Goal: Transaction & Acquisition: Purchase product/service

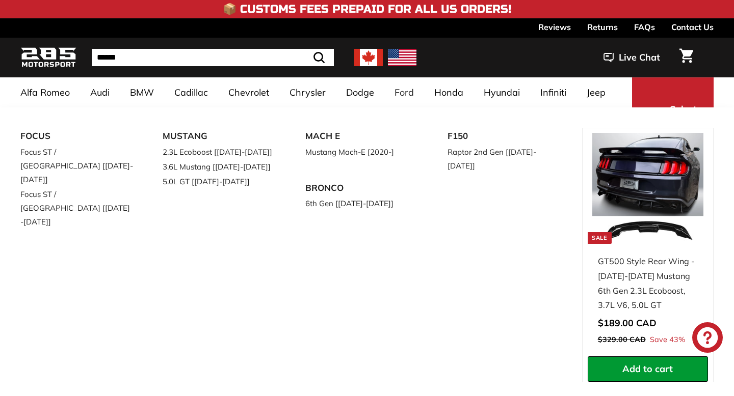
select select "**********"
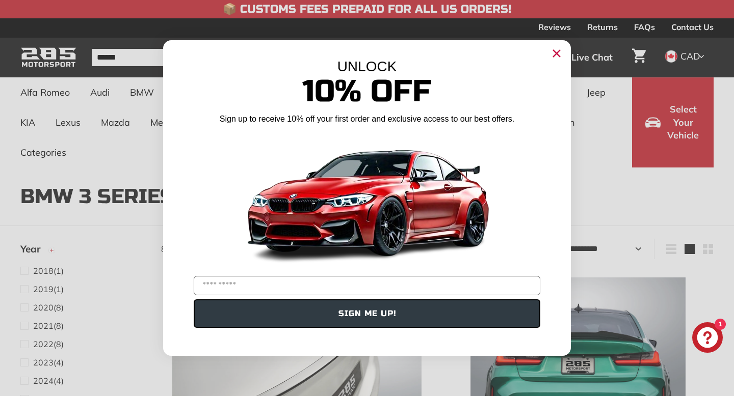
click at [556, 53] on icon "Close dialog" at bounding box center [556, 53] width 7 height 7
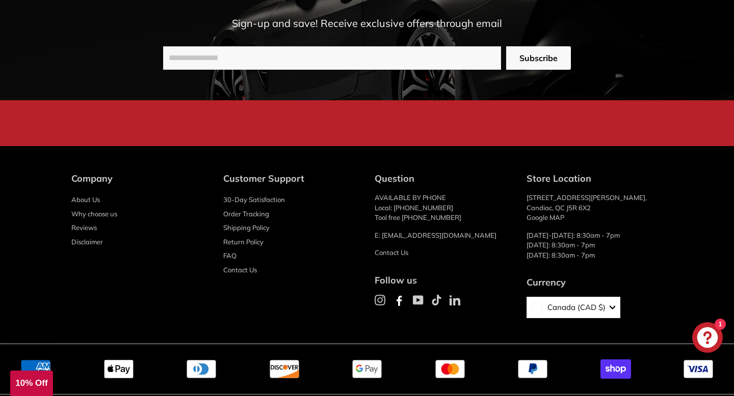
scroll to position [1912, 0]
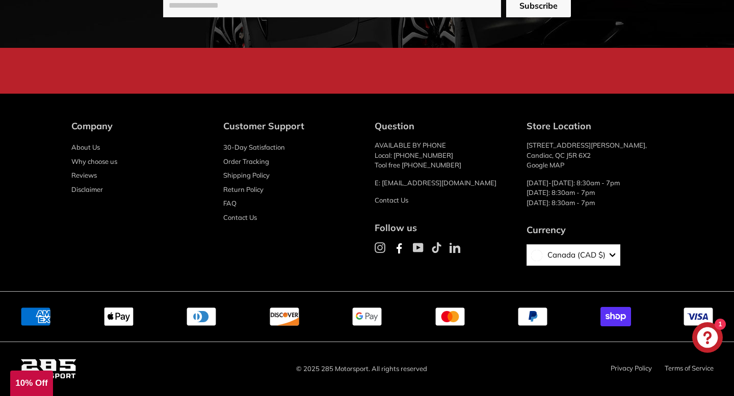
drag, startPoint x: 567, startPoint y: 164, endPoint x: 529, endPoint y: 149, distance: 40.5
click at [529, 149] on p "66 Rue Paul-Gauguin, Candiac, QC J5R 6X2 Google MAP" at bounding box center [594, 156] width 137 height 30
drag, startPoint x: 527, startPoint y: 143, endPoint x: 553, endPoint y: 160, distance: 30.8
click at [552, 159] on p "66 Rue Paul-Gauguin, Candiac, QC J5R 6X2 Google MAP" at bounding box center [594, 156] width 137 height 30
drag, startPoint x: 571, startPoint y: 163, endPoint x: 522, endPoint y: 143, distance: 52.3
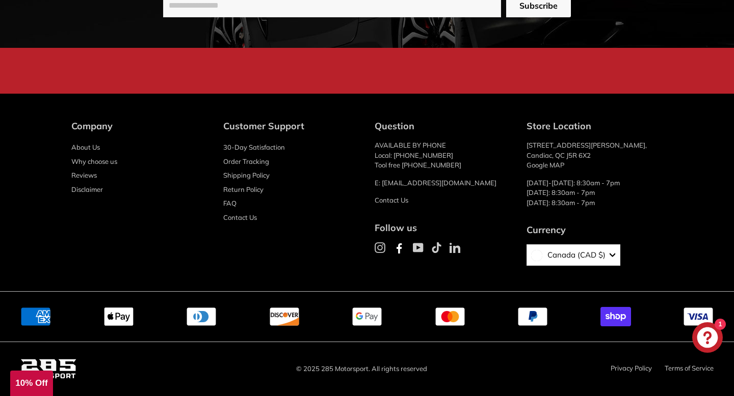
click at [522, 144] on div "Company About Us Why choose us Reviews Disclaimer Customer Support 30-Day Satis…" at bounding box center [366, 197] width 591 height 157
click at [566, 150] on p "66 Rue Paul-Gauguin, Candiac, QC J5R 6X2 Google MAP" at bounding box center [594, 156] width 137 height 30
click at [392, 203] on link "Contact Us" at bounding box center [391, 200] width 34 height 8
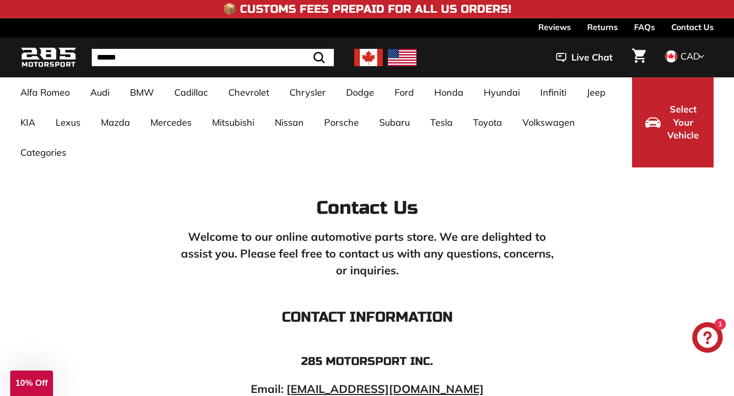
click at [369, 61] on img at bounding box center [368, 57] width 29 height 17
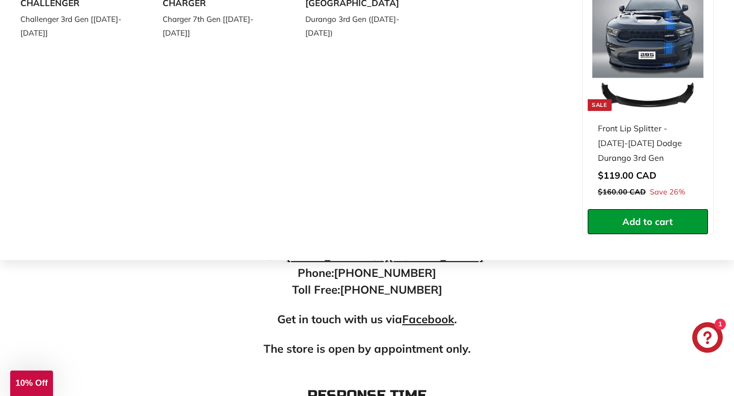
scroll to position [137, 0]
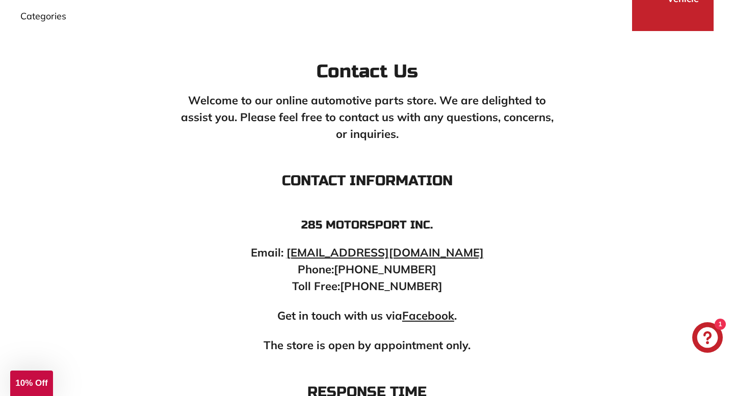
drag, startPoint x: 440, startPoint y: 293, endPoint x: 344, endPoint y: 269, distance: 98.1
click at [379, 276] on p "Email: info@285motorsport.com Phone: (450) 363-1557 Toll Free: 1-877-513-3094" at bounding box center [366, 270] width 377 height 50
drag, startPoint x: 344, startPoint y: 269, endPoint x: 419, endPoint y: 280, distance: 76.2
click at [420, 280] on p "Email: info@285motorsport.com Phone: (450) 363-1557 Toll Free: 1-877-513-3094" at bounding box center [366, 270] width 377 height 50
drag, startPoint x: 416, startPoint y: 279, endPoint x: 434, endPoint y: 282, distance: 17.5
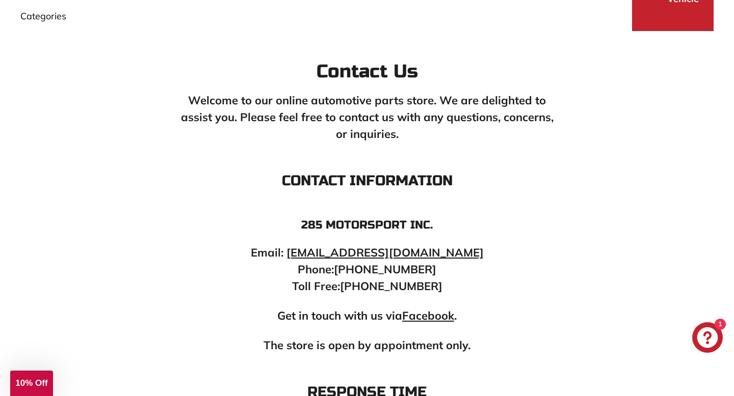
click at [434, 282] on p "Email: info@285motorsport.com Phone: (450) 363-1557 Toll Free: 1-877-513-3094" at bounding box center [366, 270] width 377 height 50
drag, startPoint x: 434, startPoint y: 282, endPoint x: 330, endPoint y: 265, distance: 104.8
click at [338, 266] on p "Email: info@285motorsport.com Phone: (450) 363-1557 Toll Free: 1-877-513-3094" at bounding box center [366, 270] width 377 height 50
drag, startPoint x: 304, startPoint y: 253, endPoint x: 394, endPoint y: 268, distance: 91.0
click at [416, 270] on p "Email: info@285motorsport.com Phone: (450) 363-1557 Toll Free: 1-877-513-3094" at bounding box center [366, 270] width 377 height 50
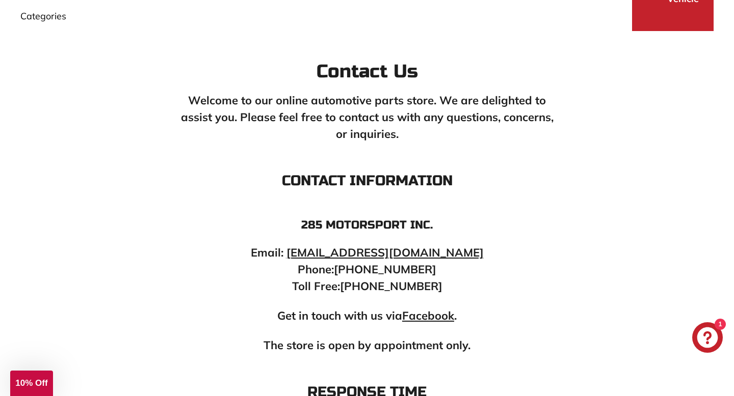
drag, startPoint x: 325, startPoint y: 255, endPoint x: 302, endPoint y: 266, distance: 25.1
click at [317, 285] on p "Email: info@285motorsport.com Phone: (450) 363-1557 Toll Free: 1-877-513-3094" at bounding box center [366, 270] width 377 height 50
drag, startPoint x: 299, startPoint y: 251, endPoint x: 341, endPoint y: 232, distance: 46.3
click at [352, 239] on div "Welcome to our online automotive parts store. We are delighted to assist you. P…" at bounding box center [366, 269] width 377 height 355
drag, startPoint x: 308, startPoint y: 222, endPoint x: 446, endPoint y: 261, distance: 143.2
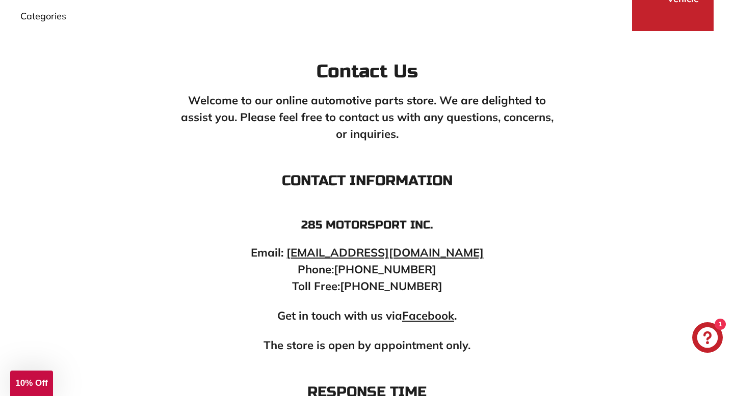
click at [446, 253] on div "Welcome to our online automotive parts store. We are delighted to assist you. P…" at bounding box center [366, 269] width 377 height 355
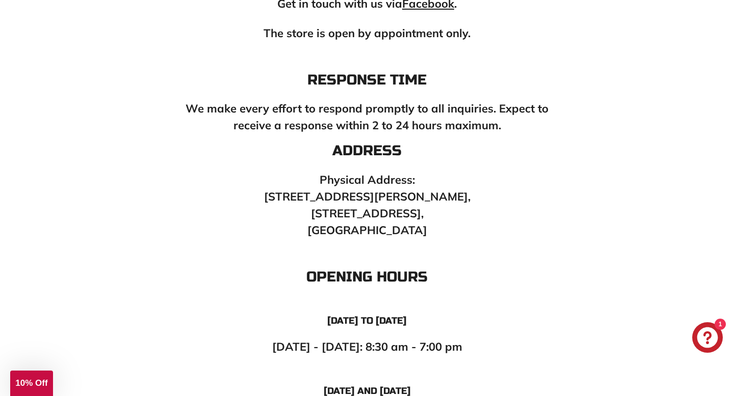
scroll to position [448, 0]
drag, startPoint x: 387, startPoint y: 231, endPoint x: 319, endPoint y: 194, distance: 77.7
click at [319, 193] on p "Physical Address: 66 Paul-Gauguin Street, Candiac, QC J5R 6X2, Canada" at bounding box center [366, 205] width 377 height 67
click at [706, 336] on icon "Chat window" at bounding box center [707, 338] width 21 height 21
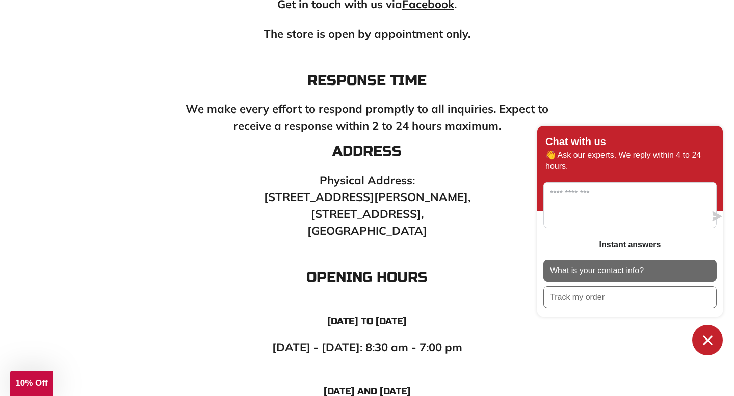
click at [611, 273] on p "What is your contact info?" at bounding box center [597, 270] width 94 height 11
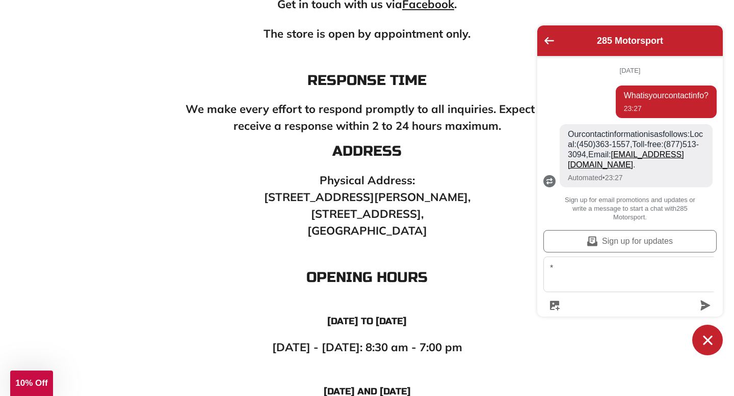
scroll to position [1, 0]
type textarea "**"
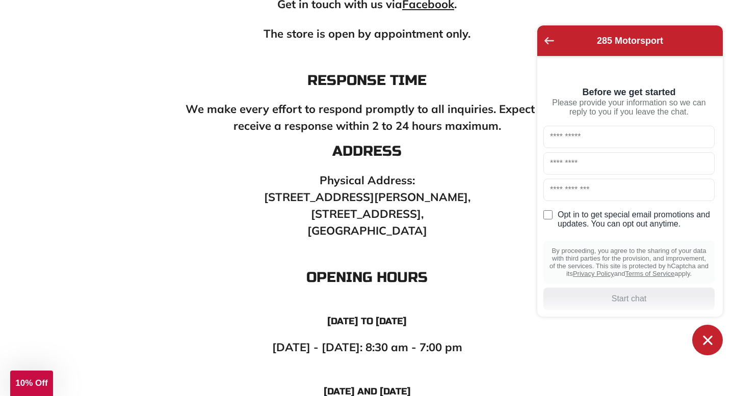
click at [551, 41] on icon "Go back to the main screen" at bounding box center [549, 40] width 10 height 7
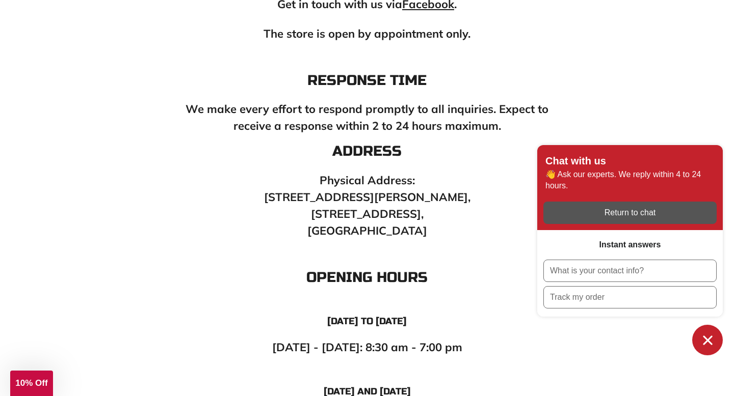
click at [490, 271] on h3 "Opening Hours" at bounding box center [366, 278] width 377 height 16
click at [703, 340] on icon "Chat window" at bounding box center [707, 341] width 16 height 16
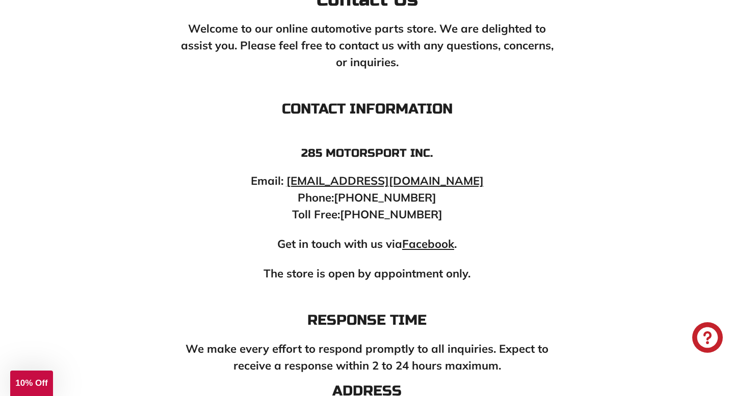
scroll to position [209, 0]
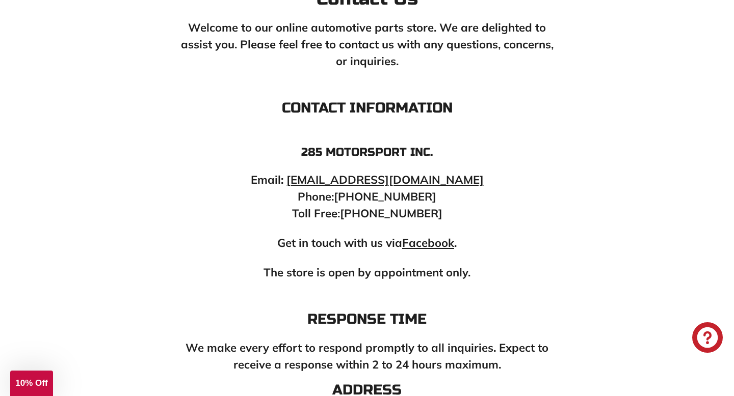
drag, startPoint x: 439, startPoint y: 197, endPoint x: 360, endPoint y: 194, distance: 78.5
click at [360, 194] on p "Email: info@285motorsport.com Phone: (450) 363-1557 Toll Free: 1-877-513-3094" at bounding box center [366, 197] width 377 height 50
drag, startPoint x: 358, startPoint y: 194, endPoint x: 402, endPoint y: 196, distance: 44.3
click at [402, 196] on p "Email: info@285motorsport.com Phone: (450) 363-1557 Toll Free: 1-877-513-3094" at bounding box center [366, 197] width 377 height 50
drag, startPoint x: 402, startPoint y: 196, endPoint x: 412, endPoint y: 196, distance: 9.7
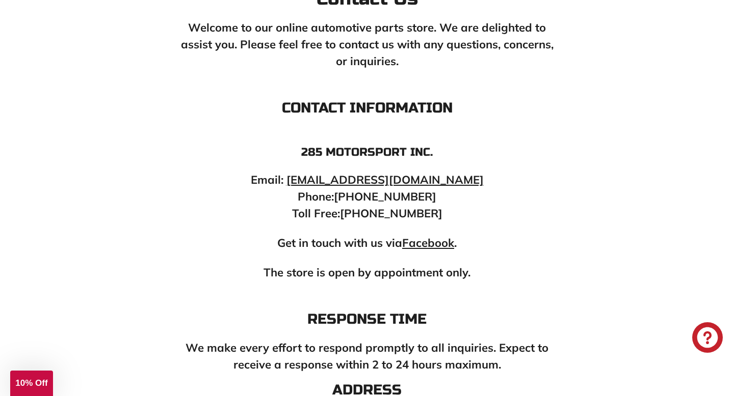
click at [412, 196] on p "Email: info@285motorsport.com Phone: (450) 363-1557 Toll Free: 1-877-513-3094" at bounding box center [366, 197] width 377 height 50
click at [346, 198] on p "Email: info@285motorsport.com Phone: (450) 363-1557 Toll Free: 1-877-513-3094" at bounding box center [366, 197] width 377 height 50
click at [422, 200] on p "Email: info@285motorsport.com Phone: (450) 363-1557 Toll Free: 1-877-513-3094" at bounding box center [366, 197] width 377 height 50
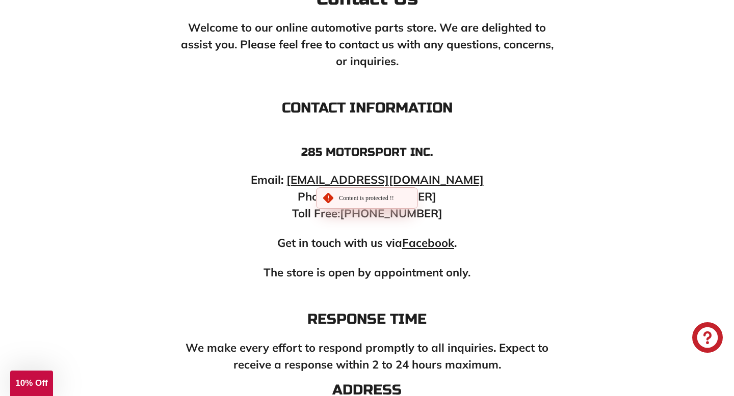
click at [422, 200] on p "Email: info@285motorsport.com Phone: (450) 363-1557 Toll Free: 1-877-513-3094" at bounding box center [366, 197] width 377 height 50
click at [378, 197] on p "Email: info@285motorsport.com Phone: (450) 363-1557 Toll Free: 1-877-513-3094" at bounding box center [366, 197] width 377 height 50
click at [431, 199] on p "Email: info@285motorsport.com Phone: (450) 363-1557 Toll Free: 1-877-513-3094" at bounding box center [366, 197] width 377 height 50
click at [420, 198] on p "Email: info@285motorsport.com Phone: (450) 363-1557 Toll Free: 1-877-513-3094" at bounding box center [366, 197] width 377 height 50
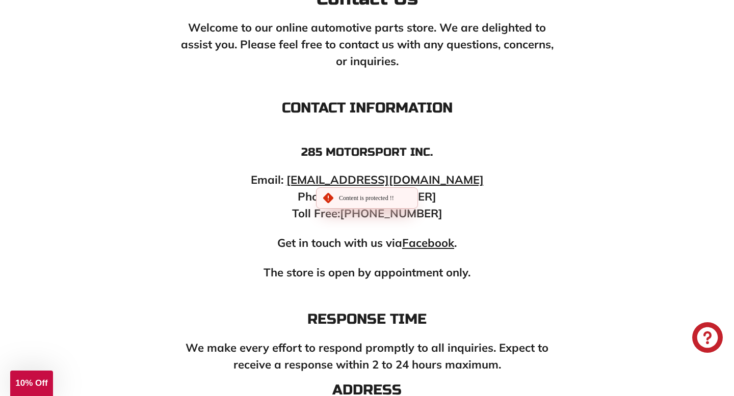
click at [468, 198] on p "Email: info@285motorsport.com Phone: (450) 363-1557 Toll Free: 1-877-513-3094" at bounding box center [366, 197] width 377 height 50
click at [417, 193] on p "Email: info@285motorsport.com Phone: (450) 363-1557 Toll Free: 1-877-513-3094" at bounding box center [366, 197] width 377 height 50
click at [429, 211] on p "Email: info@285motorsport.com Phone: (450) 363-1557 Toll Free: 1-877-513-3094" at bounding box center [366, 197] width 377 height 50
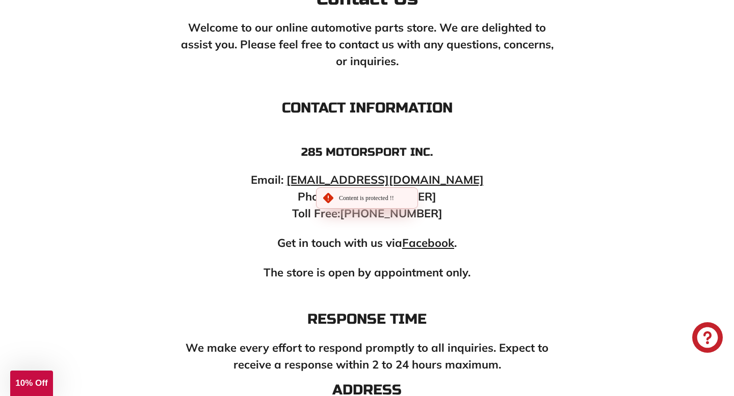
click at [429, 211] on p "Email: info@285motorsport.com Phone: (450) 363-1557 Toll Free: 1-877-513-3094" at bounding box center [366, 197] width 377 height 50
click at [390, 199] on p "Email: info@285motorsport.com Phone: (450) 363-1557 Toll Free: 1-877-513-3094" at bounding box center [366, 197] width 377 height 50
click at [381, 199] on p "Email: info@285motorsport.com Phone: (450) 363-1557 Toll Free: 1-877-513-3094" at bounding box center [366, 197] width 377 height 50
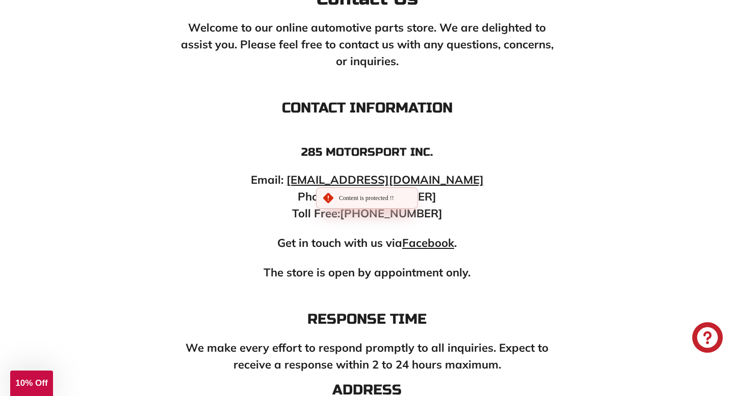
click at [433, 193] on p "Email: info@285motorsport.com Phone: (450) 363-1557 Toll Free: 1-877-513-3094" at bounding box center [366, 197] width 377 height 50
click at [430, 196] on p "Email: info@285motorsport.com Phone: (450) 363-1557 Toll Free: 1-877-513-3094" at bounding box center [366, 197] width 377 height 50
click at [706, 337] on icon "Chat window" at bounding box center [707, 338] width 21 height 21
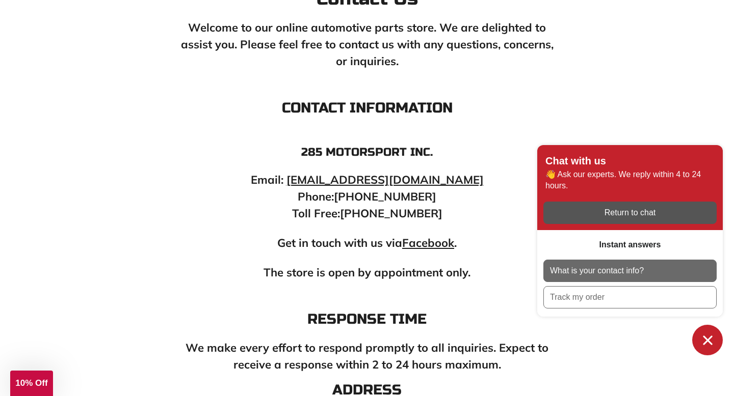
click at [653, 275] on button "What is your contact info?" at bounding box center [629, 271] width 173 height 22
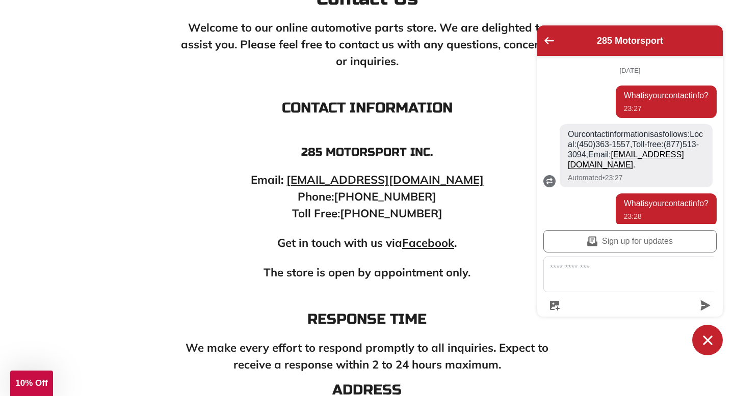
scroll to position [119, 0]
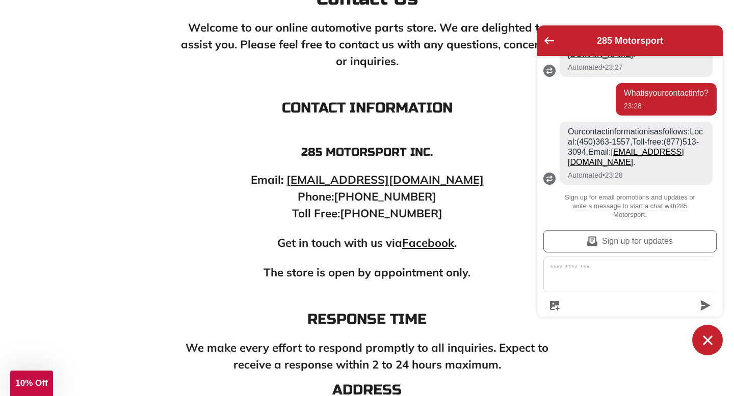
click at [616, 278] on textarea "Message us" at bounding box center [636, 274] width 184 height 35
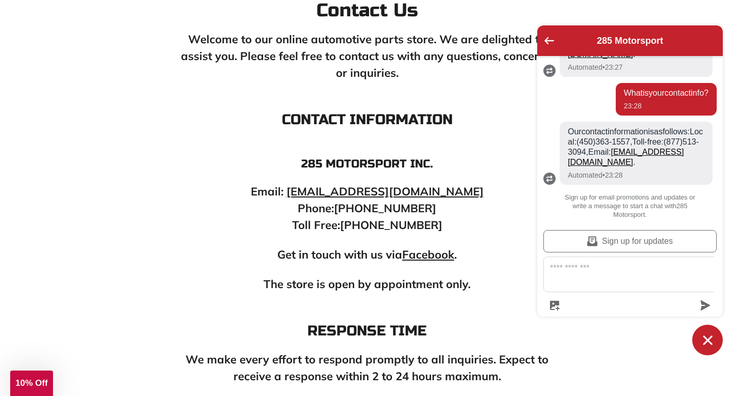
scroll to position [196, 0]
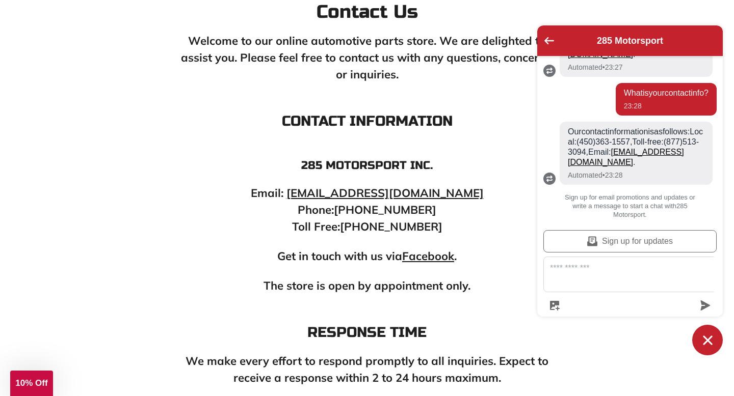
drag, startPoint x: 373, startPoint y: 207, endPoint x: 444, endPoint y: 210, distance: 70.3
click at [444, 210] on p "Email: info@285motorsport.com Phone: (450) 363-1557 Toll Free: 1-877-513-3094" at bounding box center [366, 210] width 377 height 50
drag, startPoint x: 445, startPoint y: 210, endPoint x: 372, endPoint y: 211, distance: 73.4
click at [372, 211] on p "Email: info@285motorsport.com Phone: (450) 363-1557 Toll Free: 1-877-513-3094" at bounding box center [366, 210] width 377 height 50
click at [421, 216] on p "Email: info@285motorsport.com Phone: (450) 363-1557 Toll Free: 1-877-513-3094" at bounding box center [366, 210] width 377 height 50
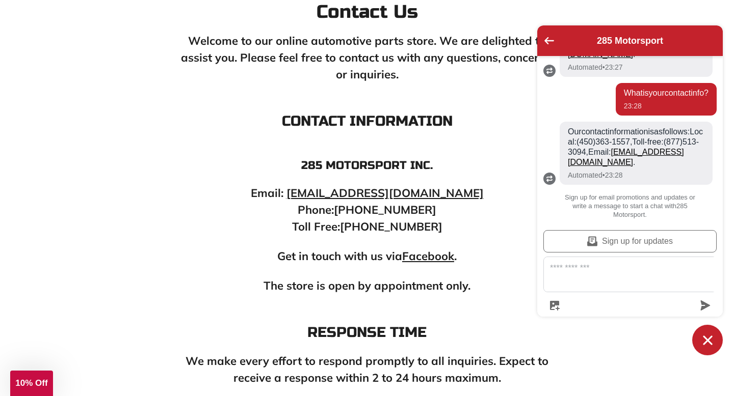
click at [369, 213] on p "Email: info@285motorsport.com Phone: (450) 363-1557 Toll Free: 1-877-513-3094" at bounding box center [366, 210] width 377 height 50
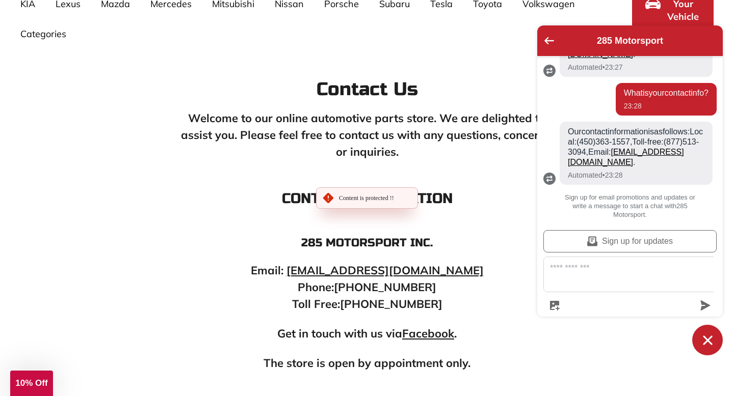
scroll to position [118, 0]
click at [228, 181] on div "Welcome to our online automotive parts store. We are delighted to assist you. P…" at bounding box center [366, 288] width 377 height 355
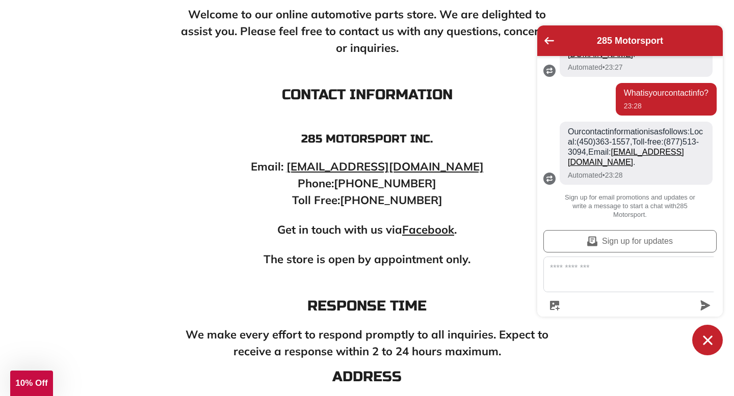
scroll to position [219, 0]
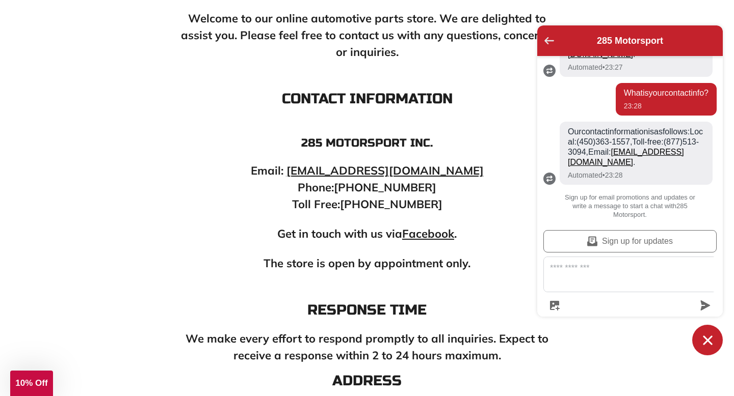
click at [548, 41] on icon "Go back to the main screen" at bounding box center [549, 40] width 10 height 7
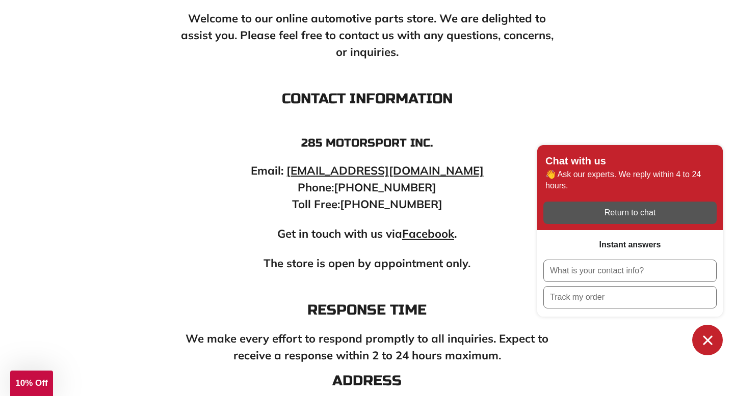
click at [482, 212] on p "Email: info@285motorsport.com Phone: (450) 363-1557 Toll Free: 1-877-513-3094" at bounding box center [366, 188] width 377 height 50
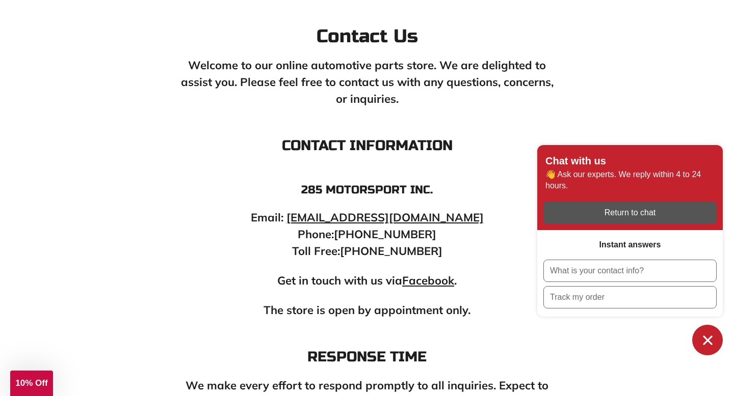
scroll to position [0, 0]
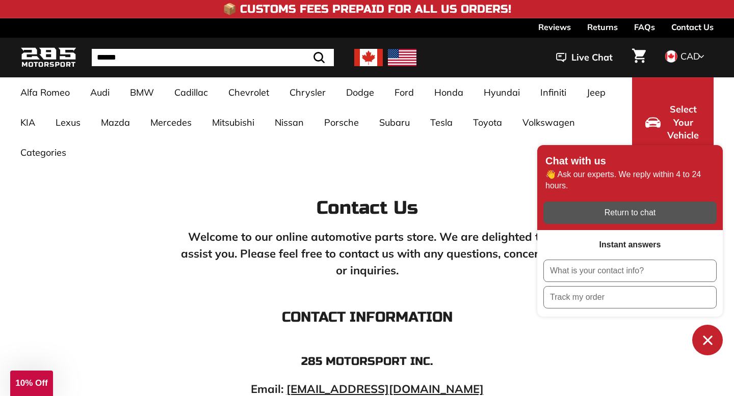
click at [685, 29] on link "Contact Us" at bounding box center [692, 26] width 42 height 17
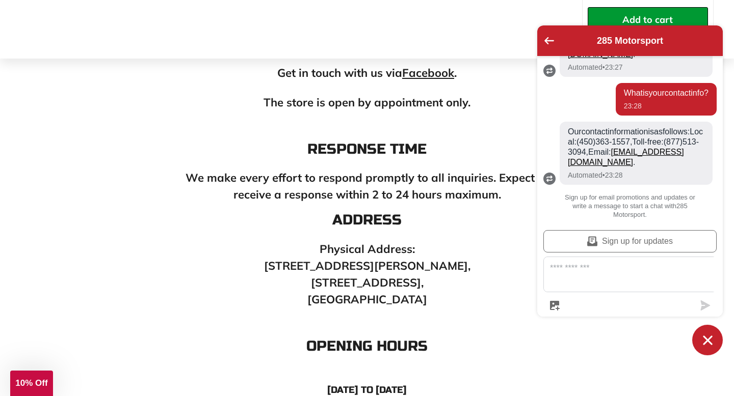
scroll to position [381, 0]
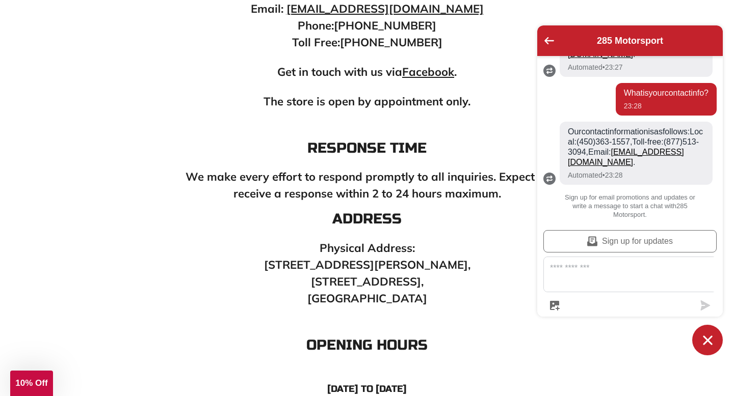
drag, startPoint x: 425, startPoint y: 266, endPoint x: 349, endPoint y: 272, distance: 75.6
click at [326, 259] on p "Physical Address: 66 Paul-Gauguin Street, Candiac, QC J5R 6X2, Canada" at bounding box center [366, 273] width 377 height 67
drag, startPoint x: 350, startPoint y: 285, endPoint x: 318, endPoint y: 257, distance: 42.6
click at [309, 249] on p "Physical Address: 66 Paul-Gauguin Street, Candiac, QC J5R 6X2, Canada" at bounding box center [366, 273] width 377 height 67
click at [387, 261] on p "Physical Address: 66 Paul-Gauguin Street, Candiac, QC J5R 6X2, Canada" at bounding box center [366, 273] width 377 height 67
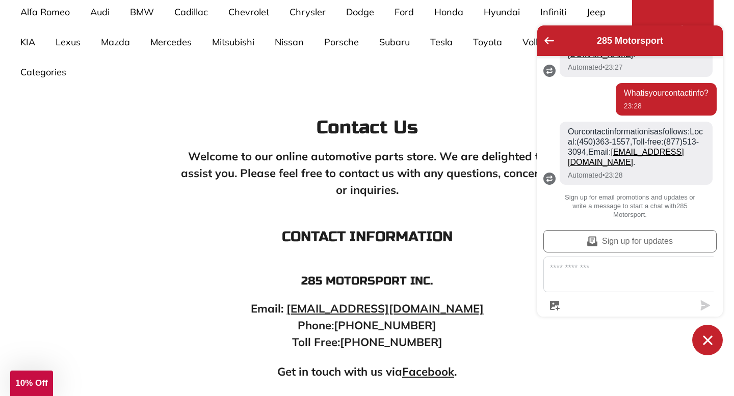
scroll to position [0, 0]
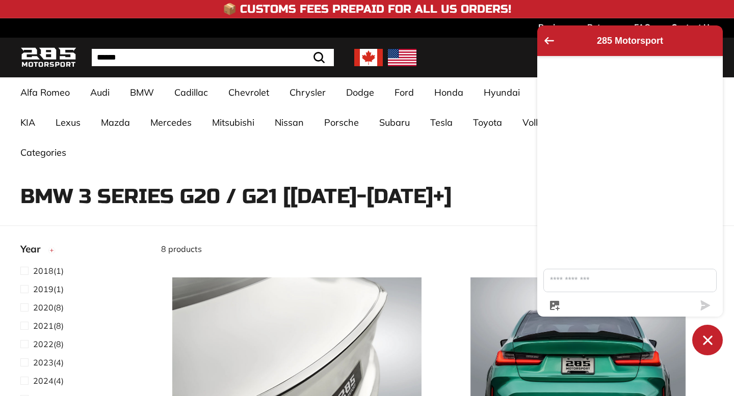
select select "**********"
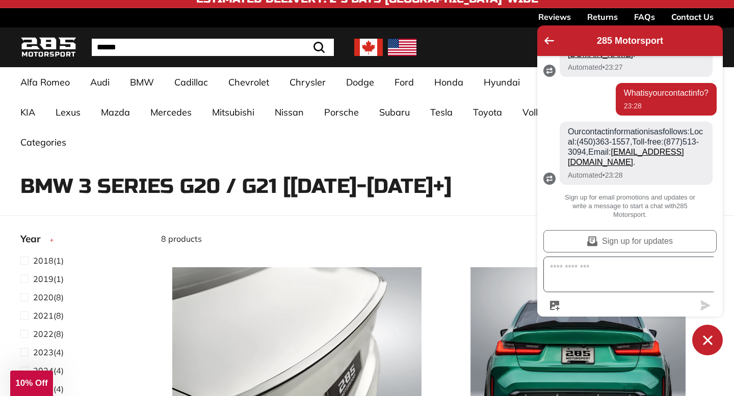
click at [617, 283] on textarea "Message us" at bounding box center [636, 274] width 184 height 35
type textarea "*"
type textarea "**"
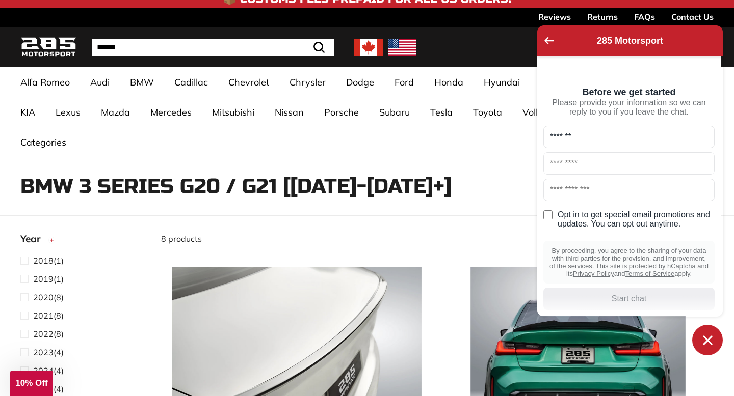
type input "*******"
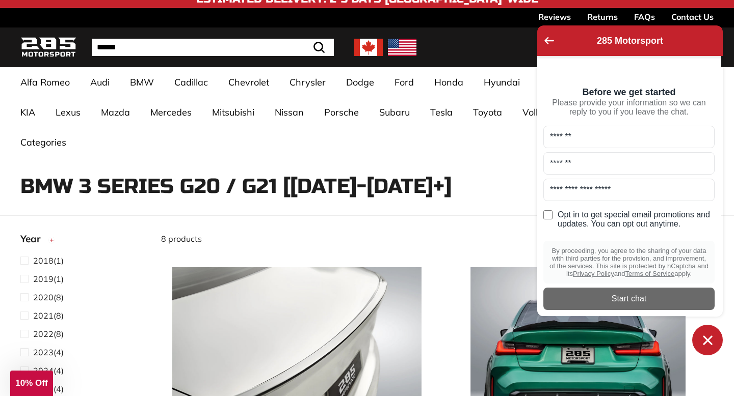
type input "**********"
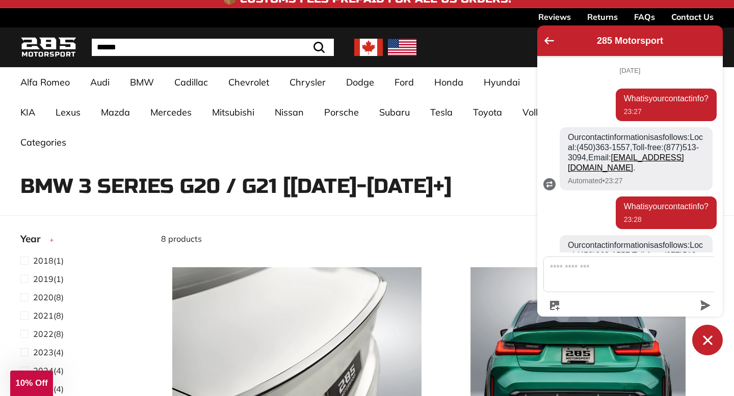
scroll to position [93, 0]
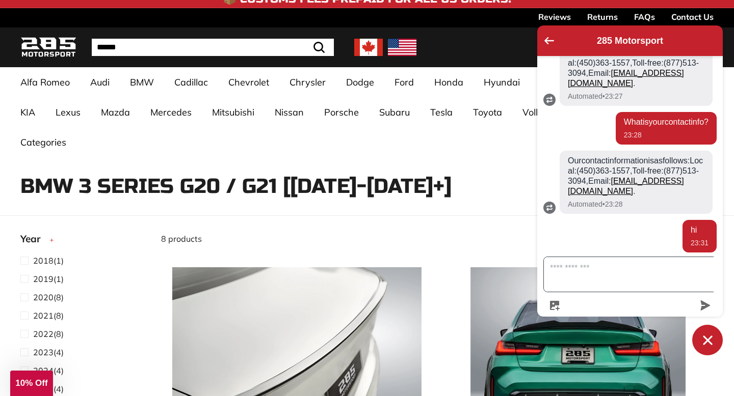
click at [580, 281] on textarea "Message us" at bounding box center [636, 274] width 184 height 35
click at [592, 278] on textarea "Message us" at bounding box center [636, 274] width 184 height 35
click at [475, 154] on ul "Alfa Romeo Giulia 952 [2016-2023] Audi A3 / S3 / RS3 A3-S3-RS3 8V [2015-2020] A…" at bounding box center [321, 112] width 622 height 90
click at [588, 281] on textarea "Message us" at bounding box center [636, 274] width 184 height 35
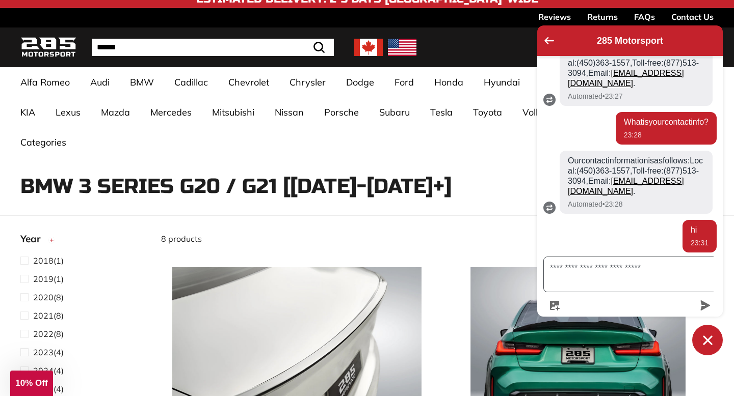
type textarea "**********"
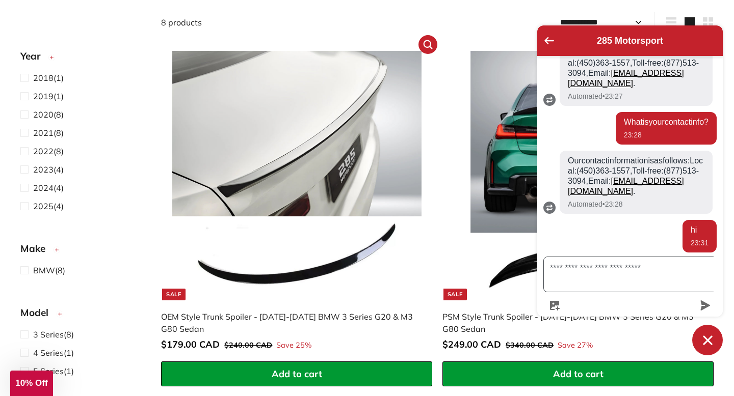
scroll to position [0, 0]
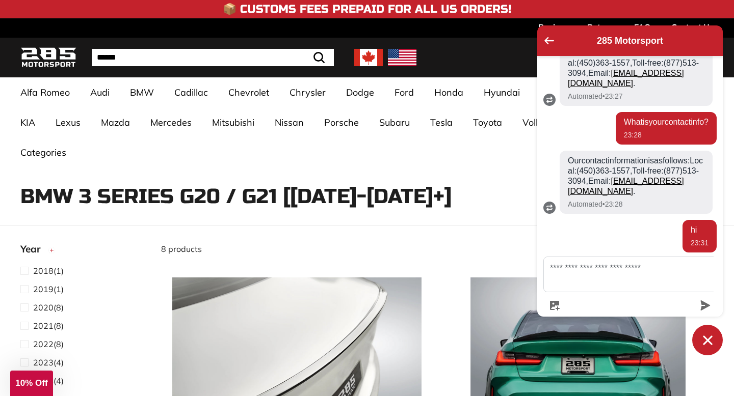
click at [174, 59] on input "Search" at bounding box center [213, 57] width 242 height 17
click at [174, 59] on input "Search" at bounding box center [200, 57] width 217 height 17
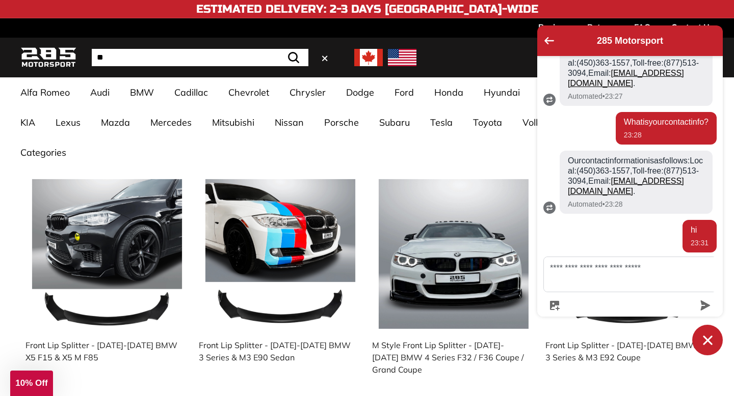
type input "*"
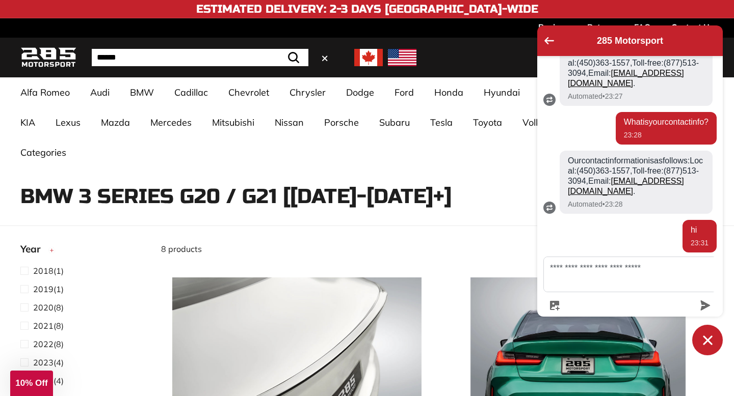
drag, startPoint x: 23, startPoint y: 195, endPoint x: 136, endPoint y: 204, distance: 113.0
click at [136, 204] on h1 "BMW 3 Series G20 / G21 [2018-2023+]" at bounding box center [366, 196] width 693 height 22
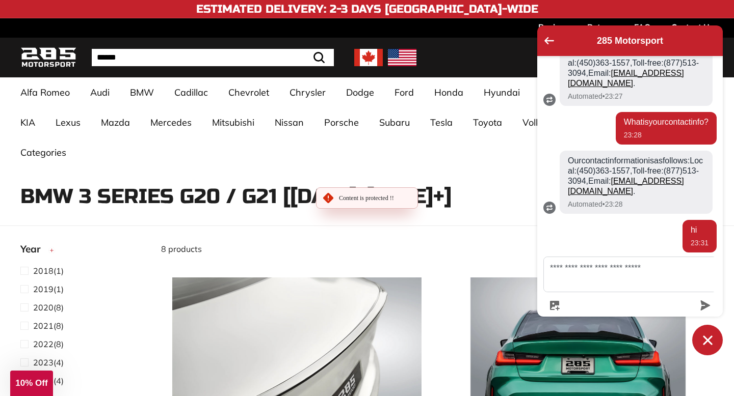
click at [134, 203] on h1 "BMW 3 Series G20 / G21 [2018-2023+]" at bounding box center [366, 196] width 693 height 22
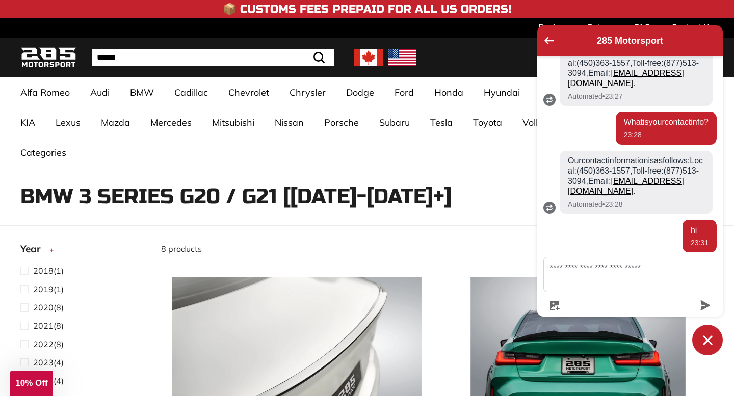
click at [187, 62] on input "Search" at bounding box center [213, 57] width 242 height 17
type input "**********"
click at [279, 49] on button ".cls-1{fill:none;stroke:#000;stroke-miterlimit:10;stroke-width:2px} Search" at bounding box center [294, 57] width 30 height 17
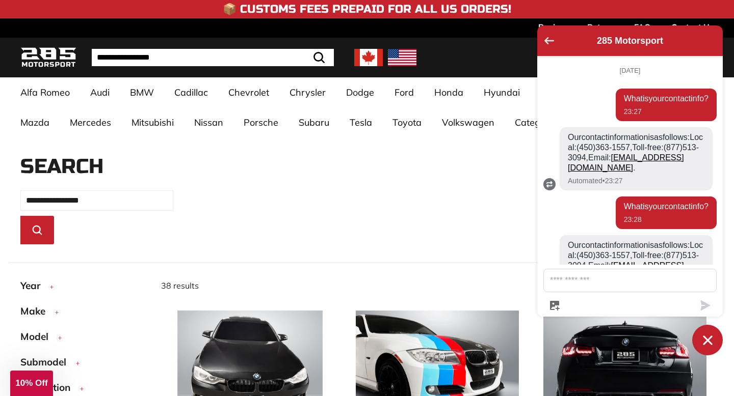
select select "*********"
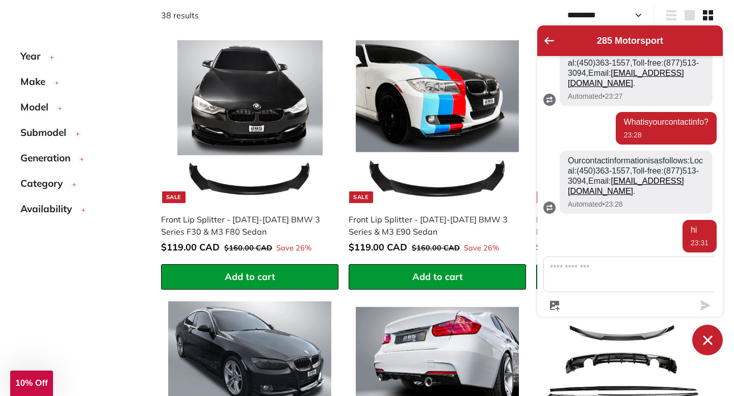
scroll to position [276, 0]
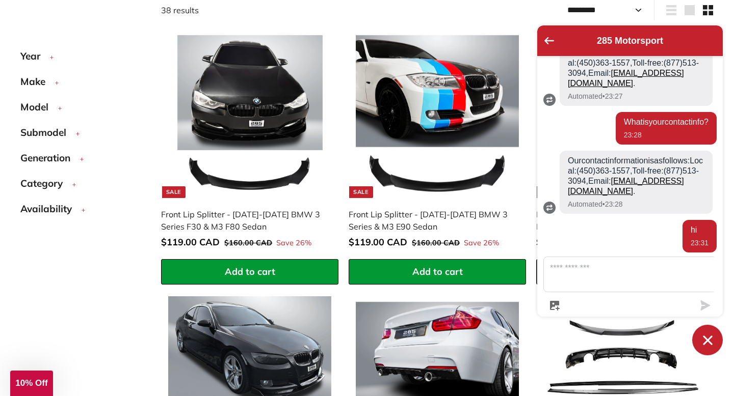
click at [555, 41] on div "285 Motorsport" at bounding box center [629, 41] width 173 height 18
click at [545, 42] on icon "Go back to the main screen" at bounding box center [549, 40] width 10 height 7
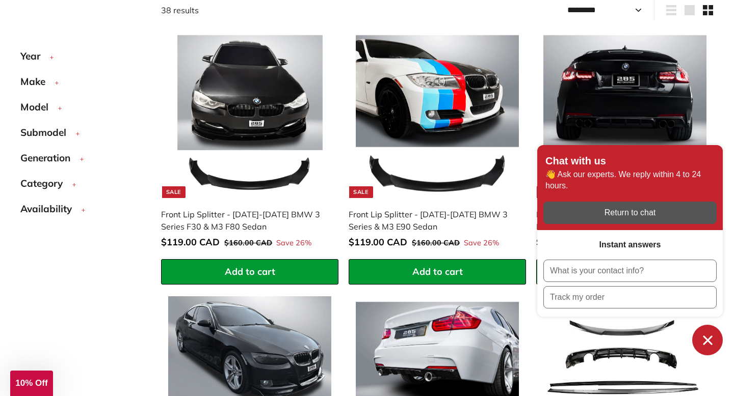
click at [704, 337] on icon "Chat window" at bounding box center [707, 340] width 9 height 9
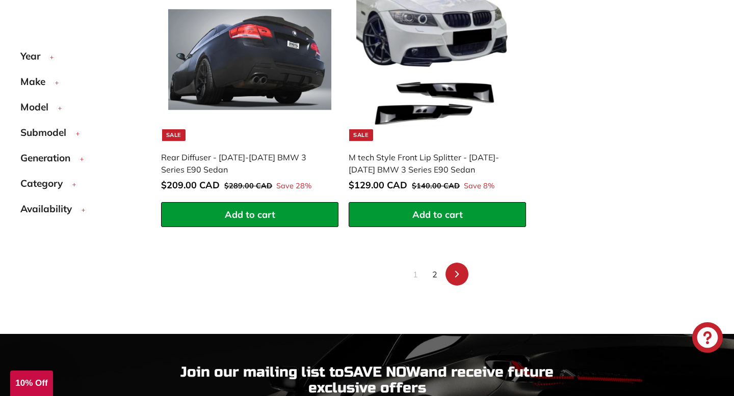
scroll to position [2015, 0]
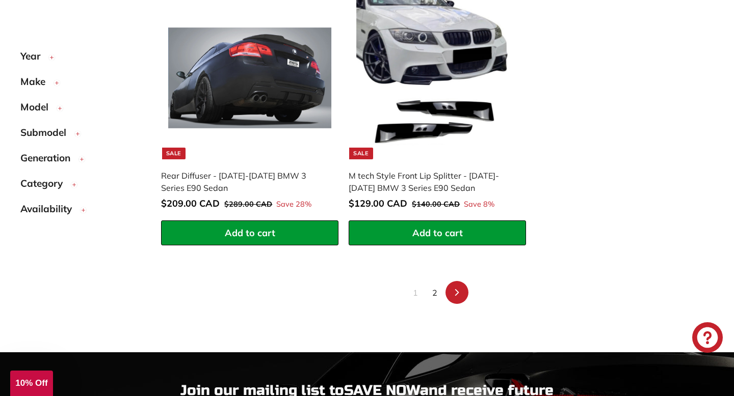
click at [430, 291] on link "2" at bounding box center [434, 293] width 17 height 16
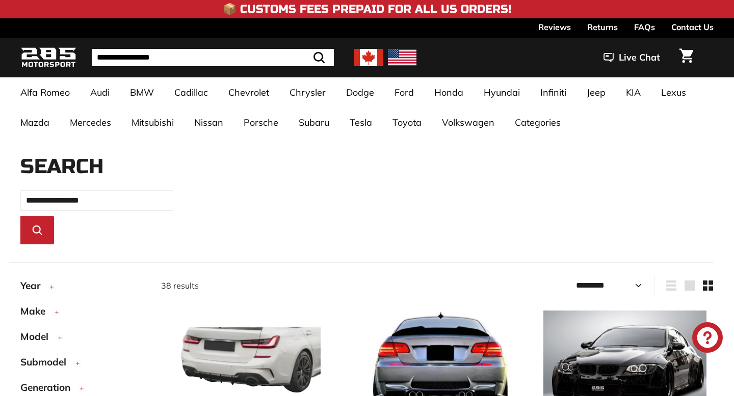
select select "*********"
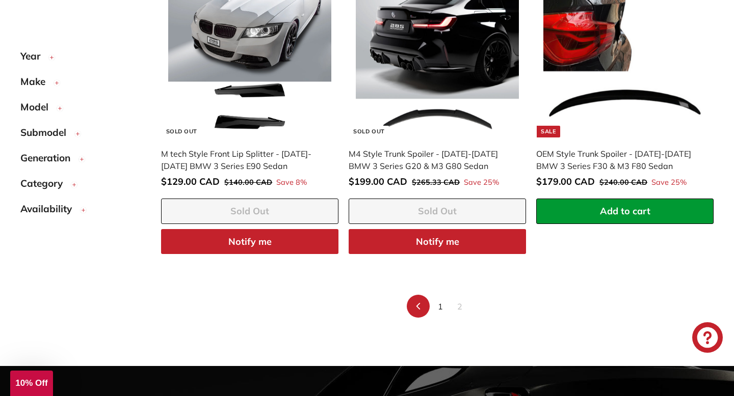
scroll to position [1677, 0]
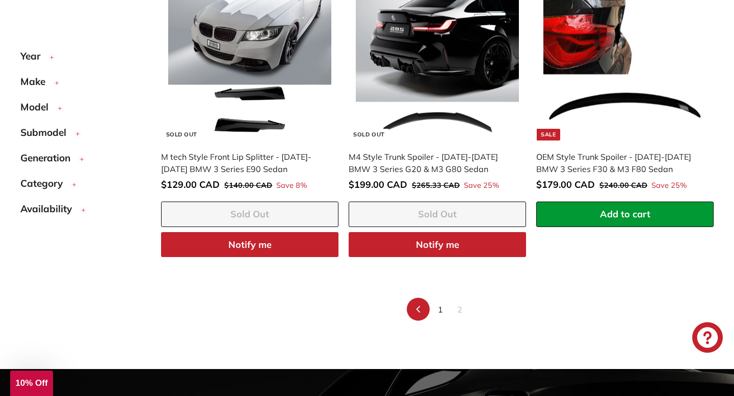
click at [439, 307] on link "1" at bounding box center [439, 310] width 17 height 16
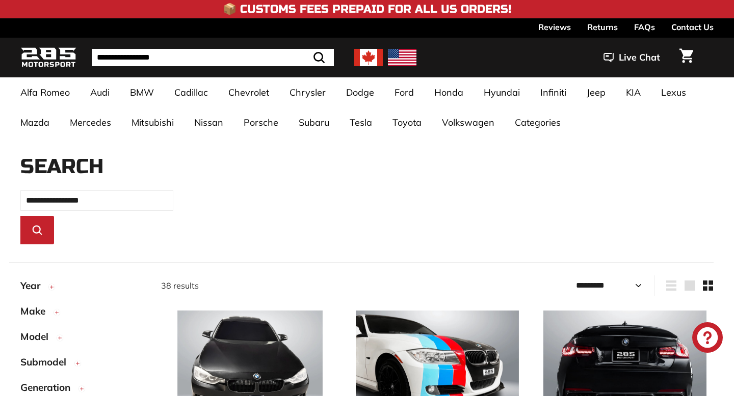
select select "*********"
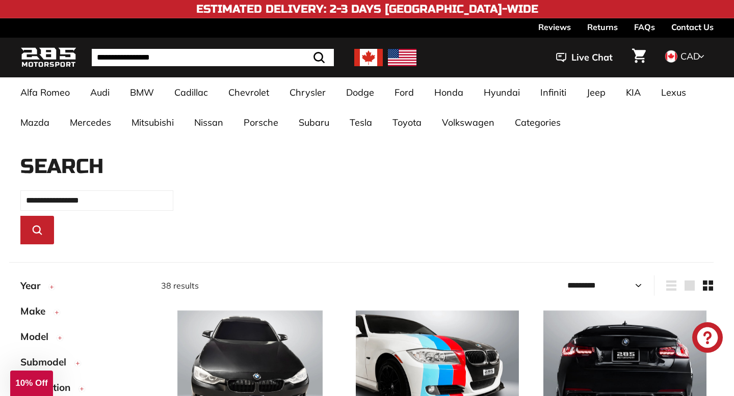
click at [143, 59] on input "**********" at bounding box center [213, 57] width 242 height 17
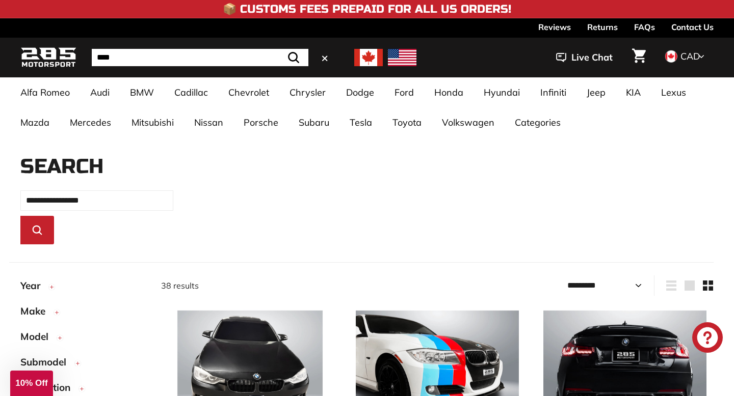
type input "****"
click at [279, 49] on button ".cls-1{fill:none;stroke:#000;stroke-miterlimit:10;stroke-width:2px} Search" at bounding box center [294, 57] width 30 height 17
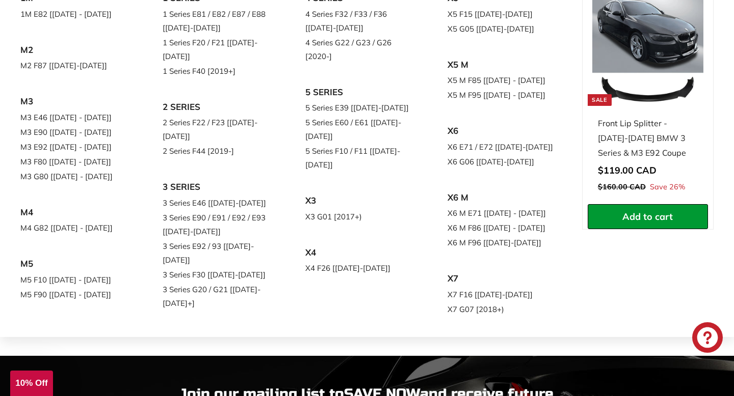
scroll to position [148, 0]
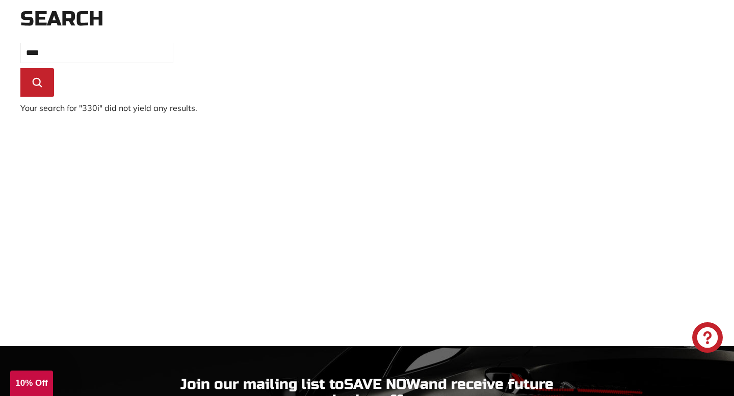
click at [45, 83] on button ".cls-1{fill:none;stroke:#000;stroke-miterlimit:10;stroke-width:2px} Search" at bounding box center [37, 82] width 34 height 29
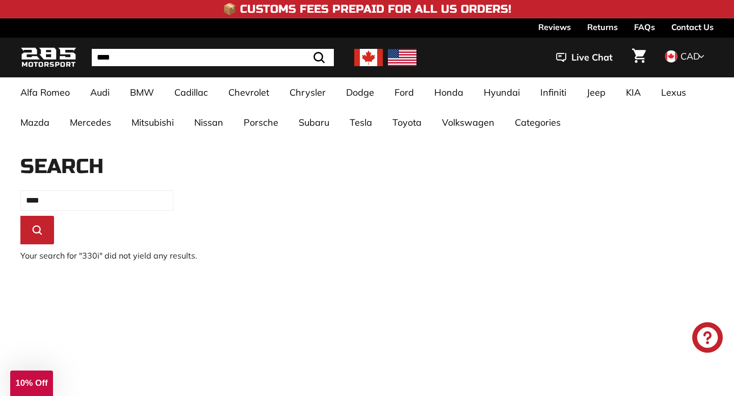
click at [132, 61] on input "****" at bounding box center [213, 57] width 242 height 17
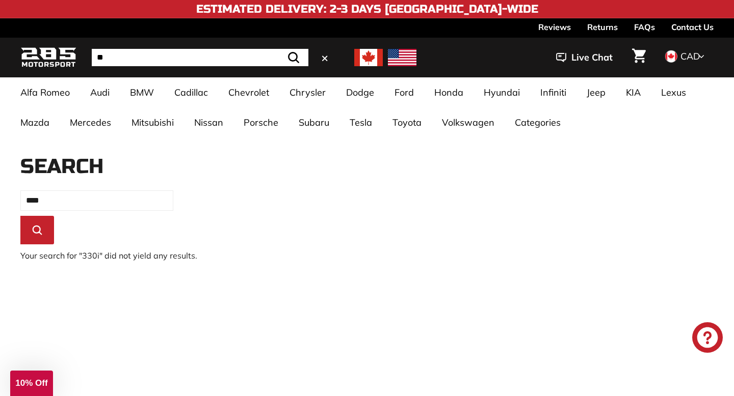
type input "*"
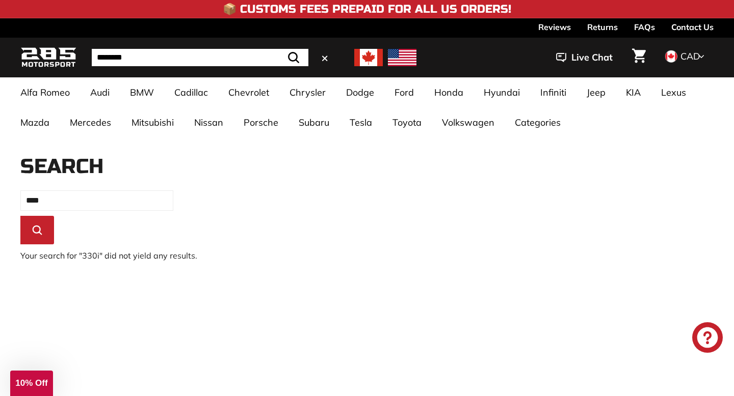
type input "********"
click at [279, 49] on button ".cls-1{fill:none;stroke:#000;stroke-miterlimit:10;stroke-width:2px} Search" at bounding box center [294, 57] width 30 height 17
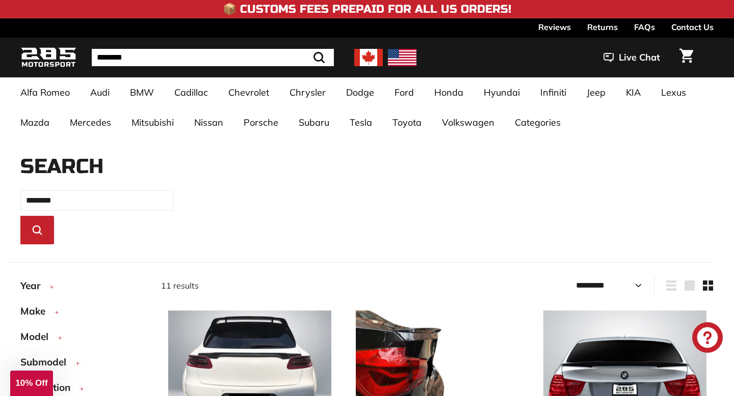
select select "*********"
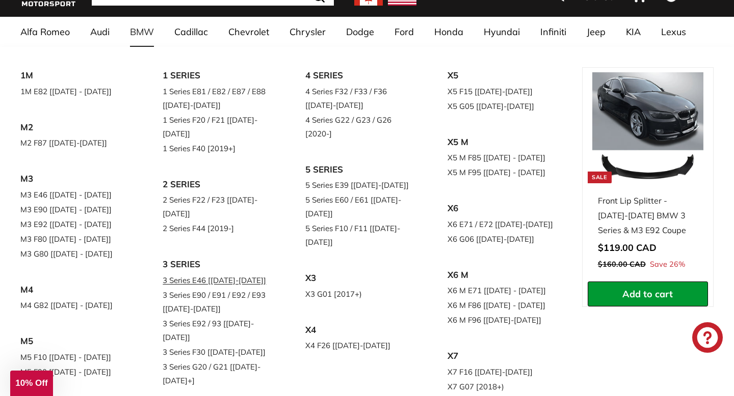
scroll to position [64, 0]
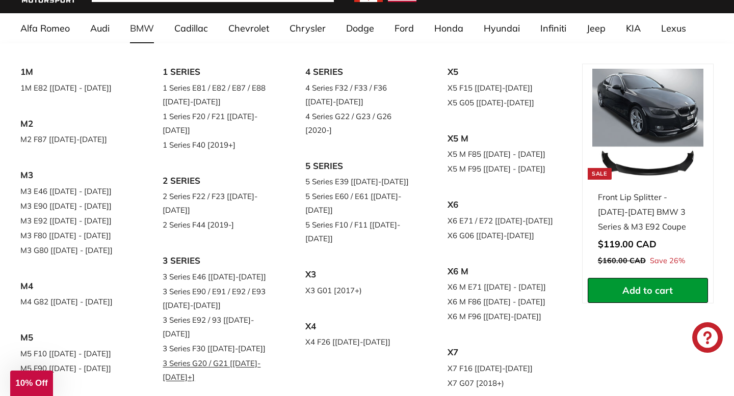
click at [191, 356] on link "3 Series G20 / G21 [[DATE]-[DATE]+]" at bounding box center [220, 370] width 114 height 29
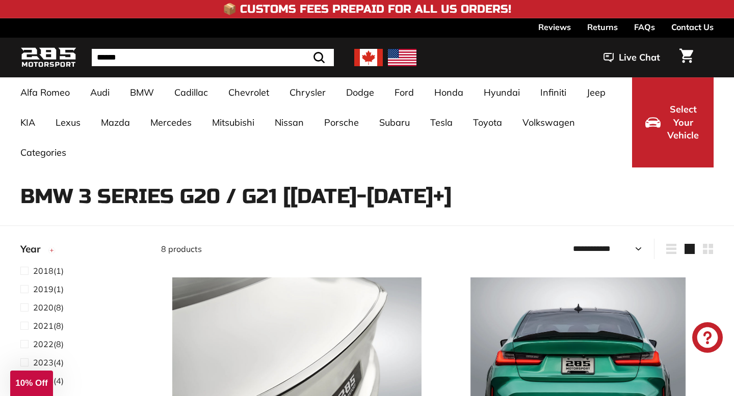
select select "**********"
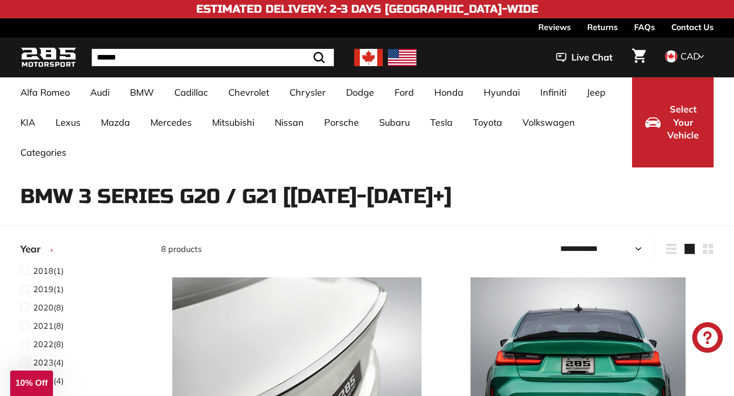
click at [565, 59] on img at bounding box center [561, 57] width 10 height 10
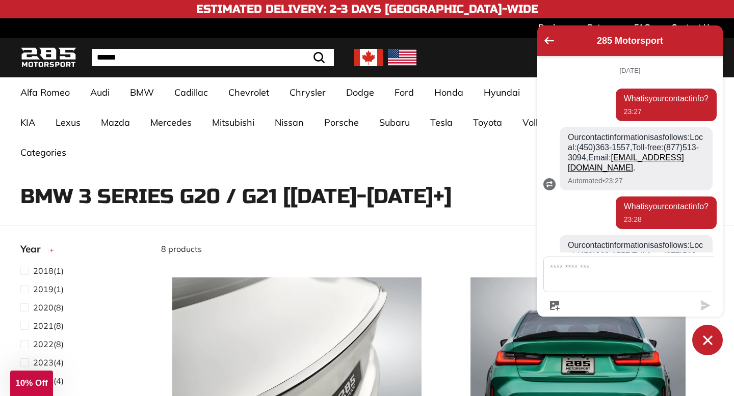
scroll to position [93, 0]
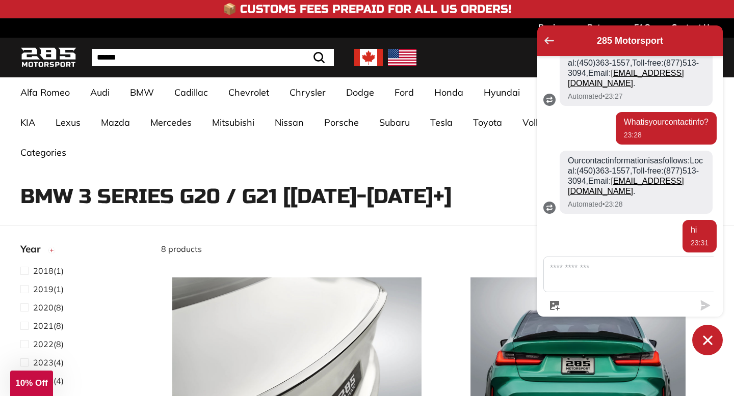
click at [547, 45] on button "Go back to the main screen" at bounding box center [549, 41] width 10 height 9
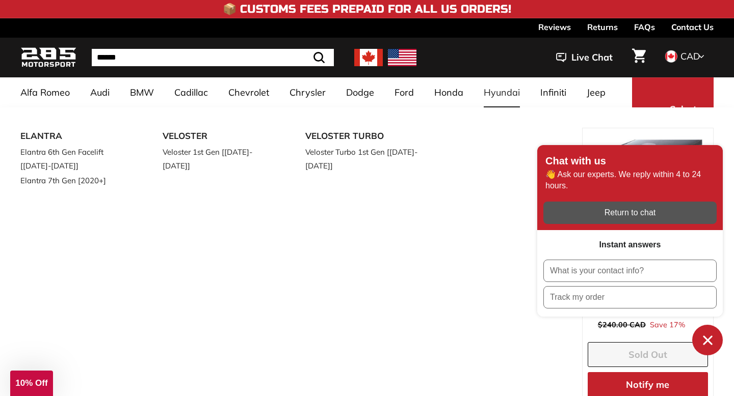
click at [400, 310] on div "ELANTRA Elantra 6th Gen Facelift [2017-2019] Elantra 7th Gen [2020+] VELOSTER V…" at bounding box center [300, 278] width 561 height 301
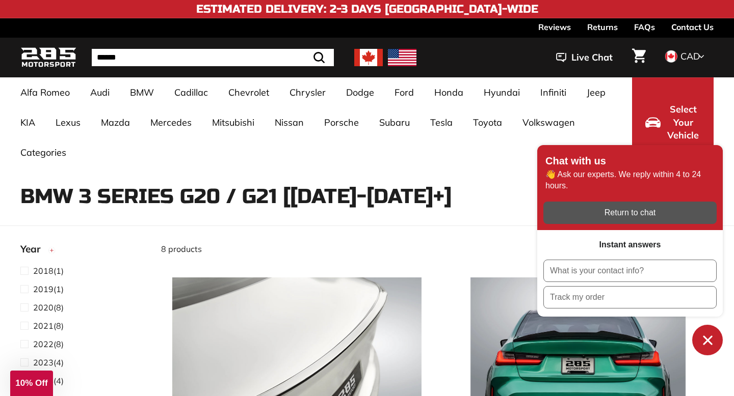
click at [711, 337] on icon "Chat window" at bounding box center [707, 341] width 16 height 16
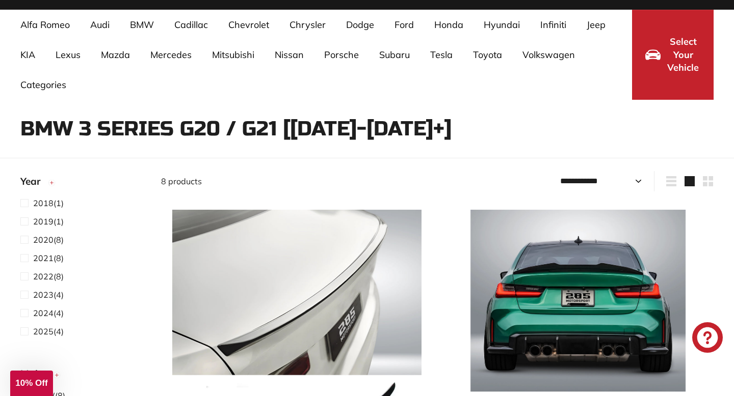
scroll to position [0, 0]
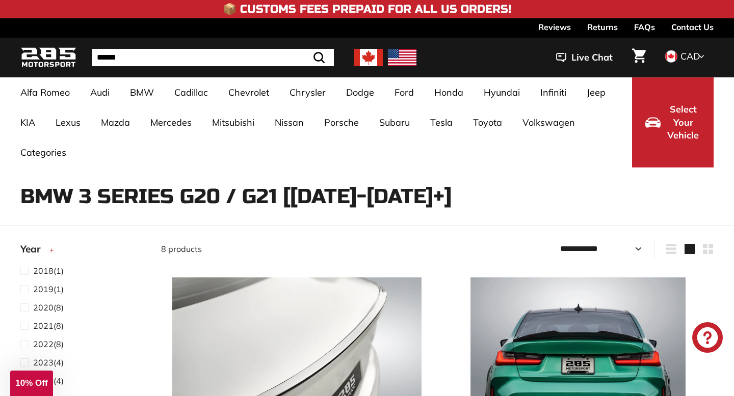
click at [64, 51] on img at bounding box center [48, 58] width 56 height 24
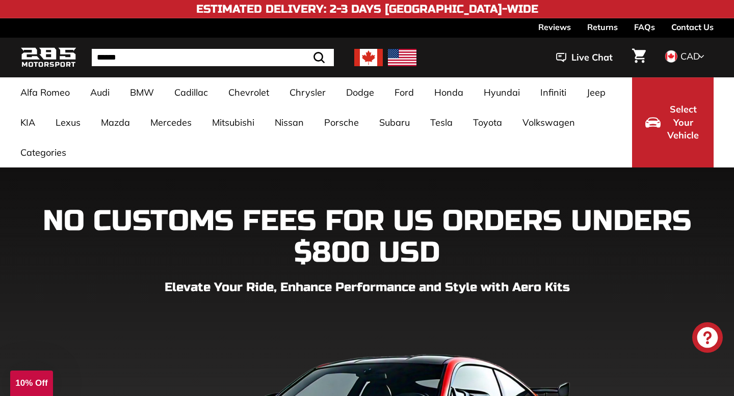
click at [191, 50] on input "Search" at bounding box center [213, 57] width 242 height 17
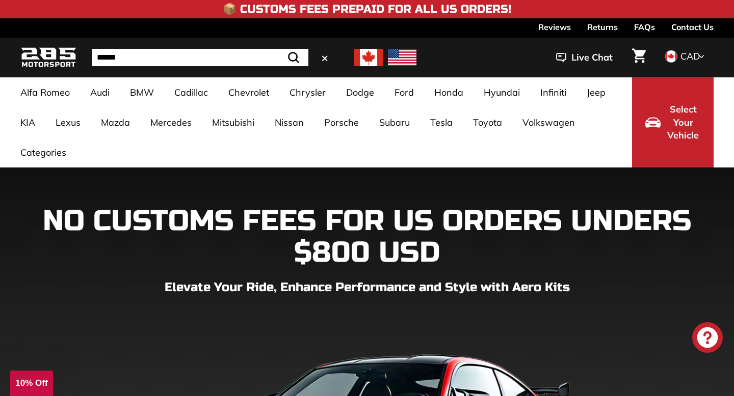
click at [598, 52] on span "Live Chat" at bounding box center [591, 57] width 41 height 13
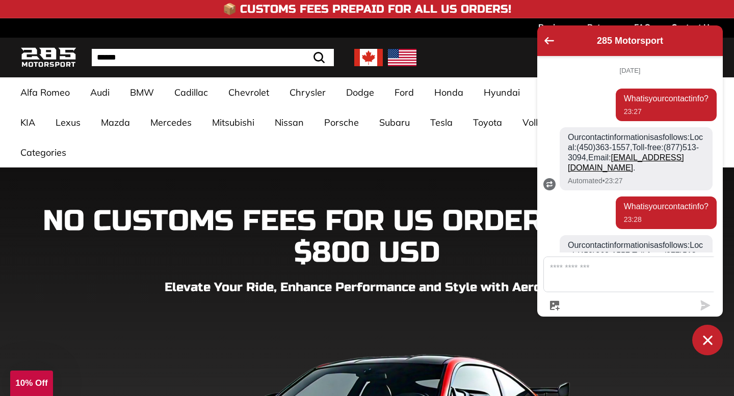
click at [213, 302] on div "NO CUSTOMS FEES FOR US ORDERS UNDERS $800 USD Elevate Your Ride, Enhance Perfor…" at bounding box center [367, 379] width 734 height 347
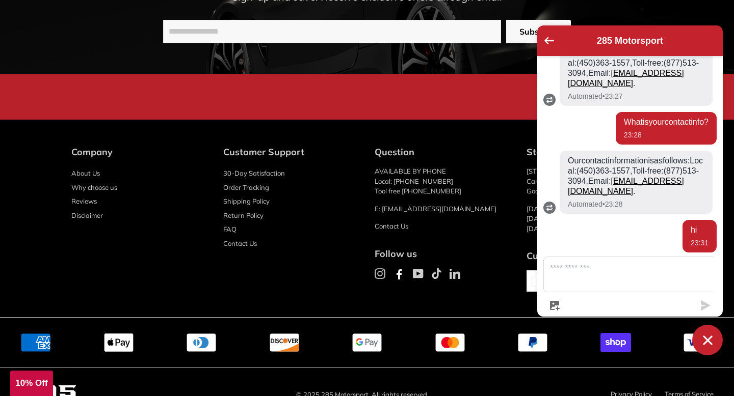
scroll to position [3036, 0]
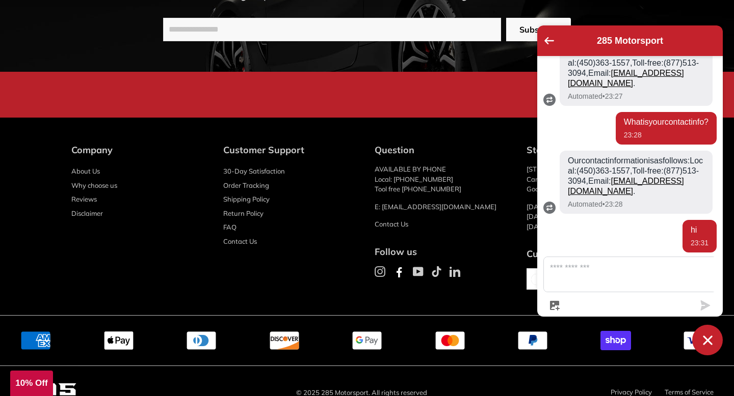
click at [706, 343] on icon "Chat window" at bounding box center [707, 341] width 16 height 16
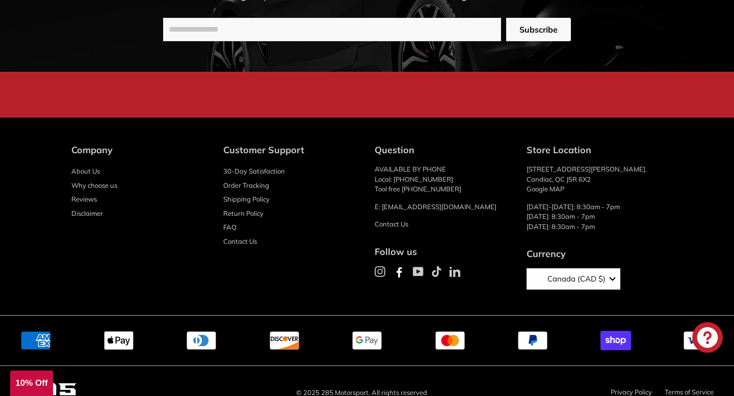
click at [584, 274] on span "Canada (CAD $)" at bounding box center [573, 280] width 63 height 12
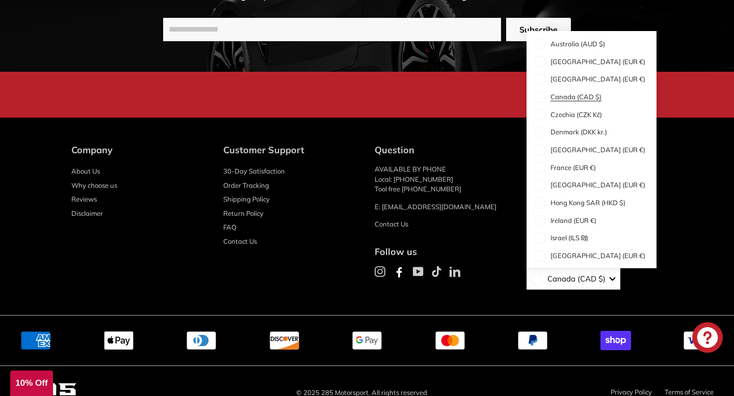
click at [584, 274] on span "Canada (CAD $)" at bounding box center [573, 280] width 63 height 12
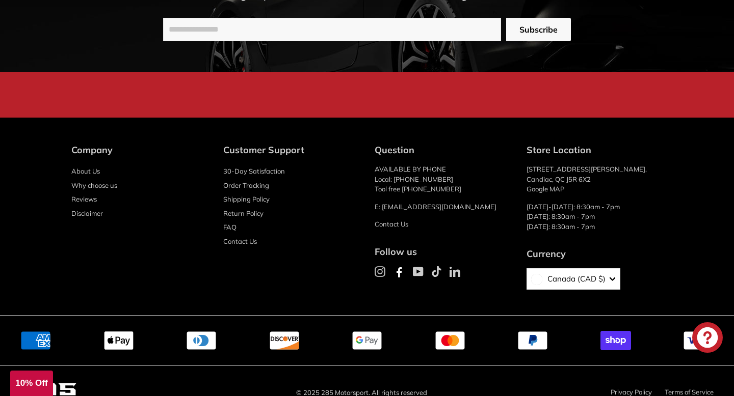
click at [380, 266] on icon at bounding box center [379, 271] width 11 height 11
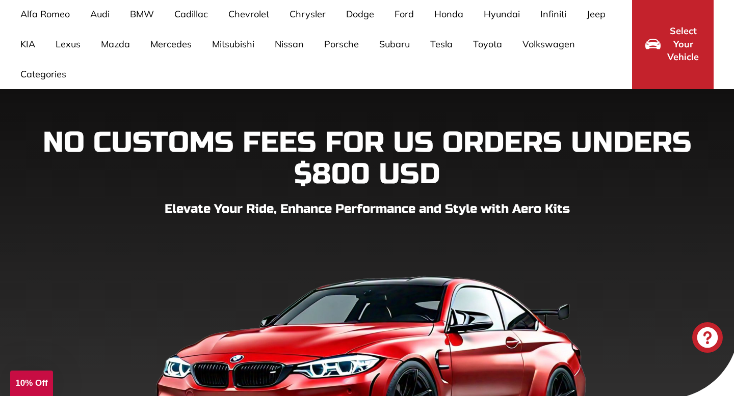
scroll to position [0, 0]
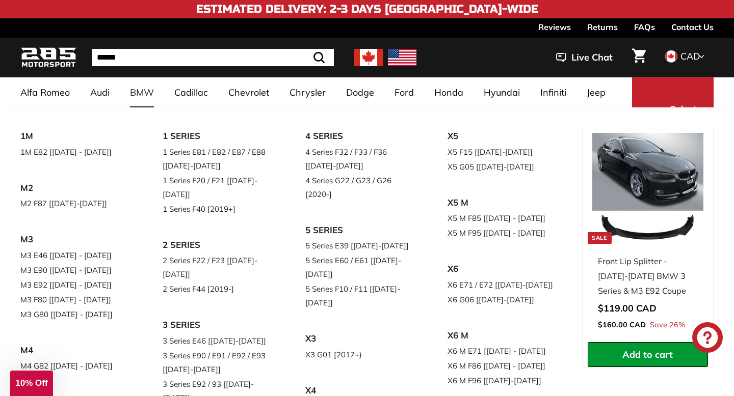
click at [146, 91] on link "BMW" at bounding box center [142, 92] width 44 height 30
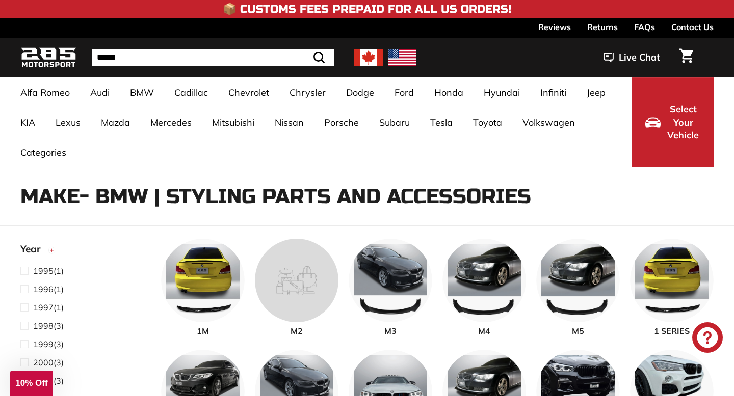
select select "**********"
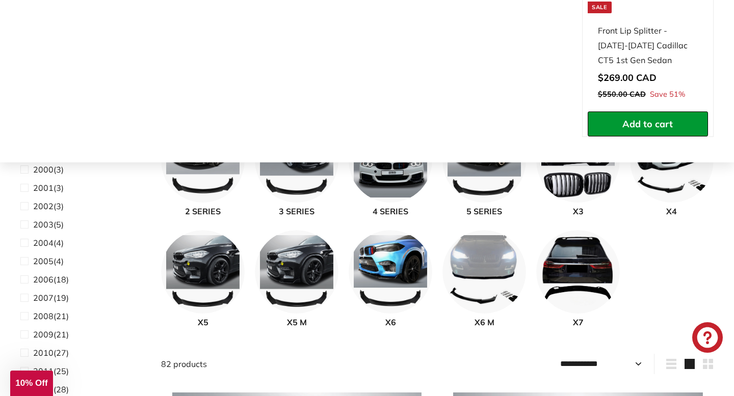
scroll to position [227, 0]
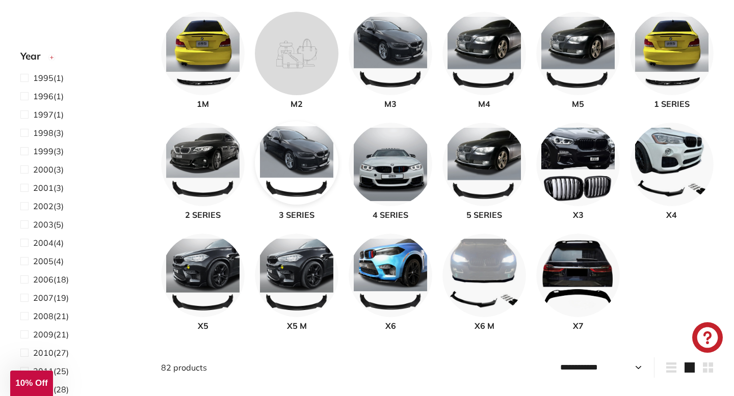
click at [299, 187] on img at bounding box center [297, 163] width 84 height 84
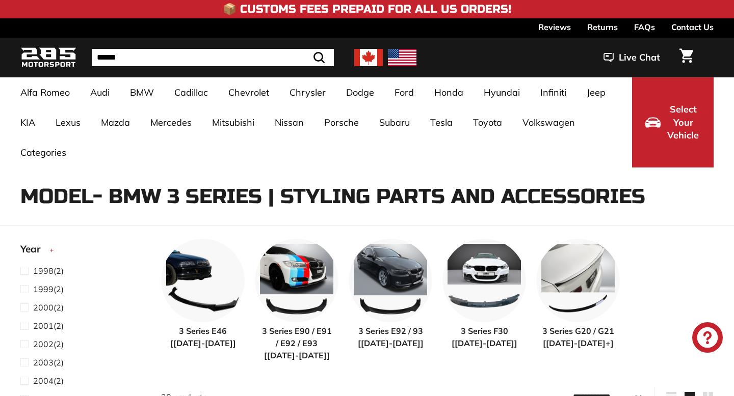
select select "**********"
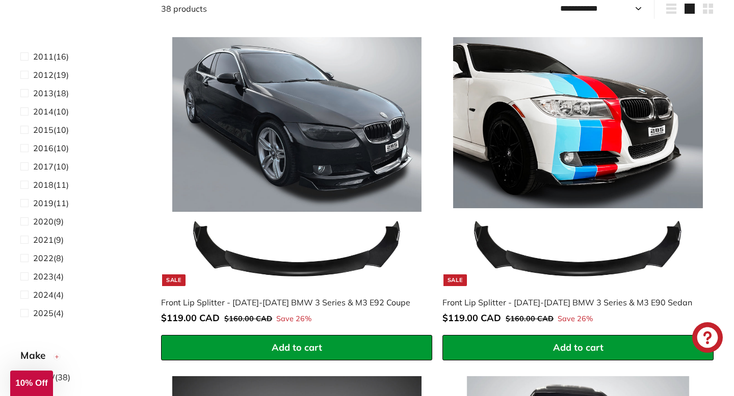
scroll to position [261, 0]
click at [36, 220] on span "2020" at bounding box center [43, 220] width 20 height 10
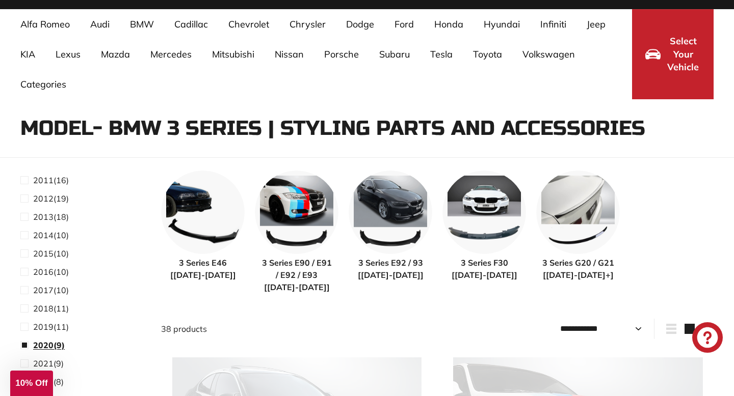
scroll to position [66, 0]
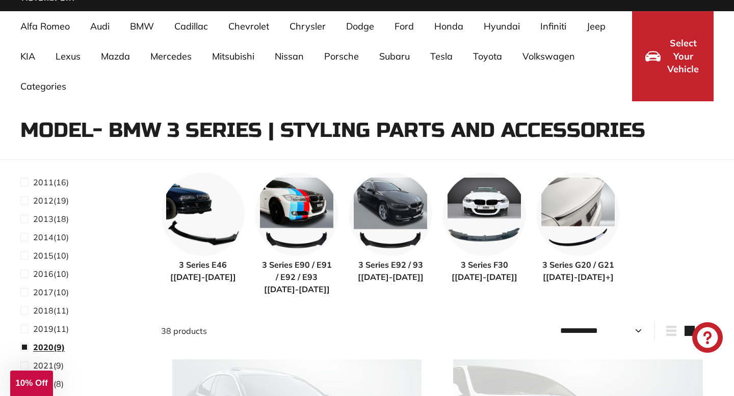
select select "**********"
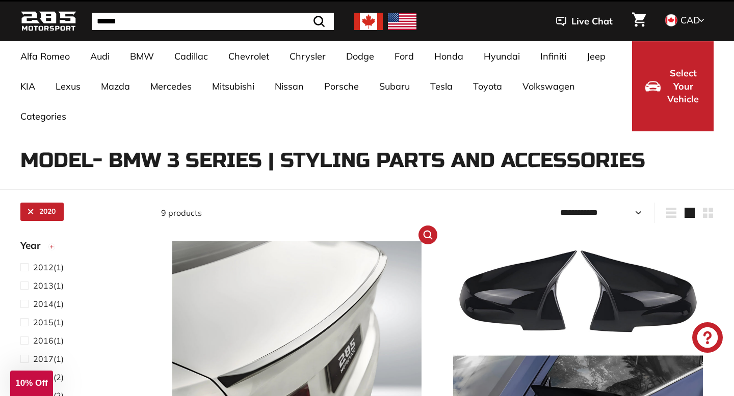
scroll to position [36, 0]
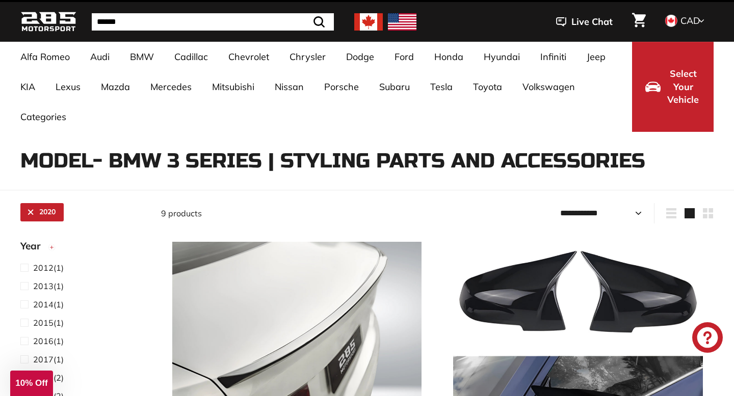
click at [635, 209] on select "**********" at bounding box center [601, 213] width 90 height 20
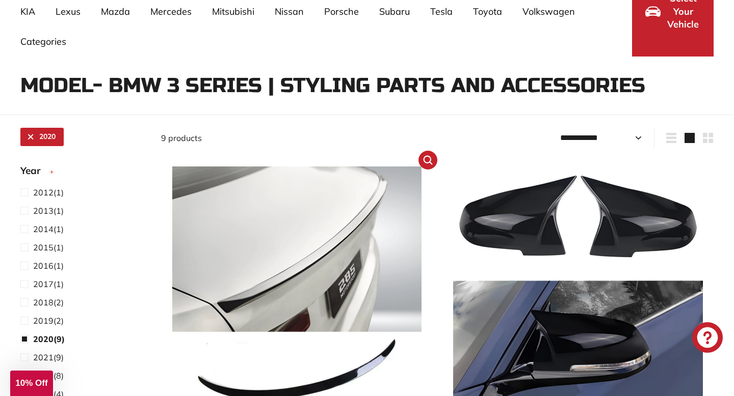
scroll to position [0, 0]
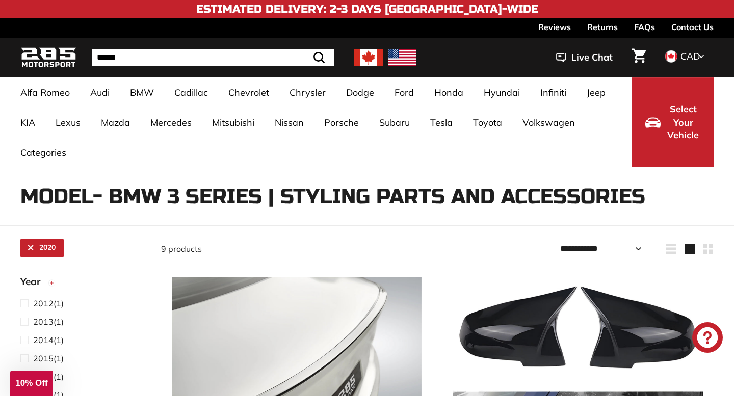
scroll to position [389, 0]
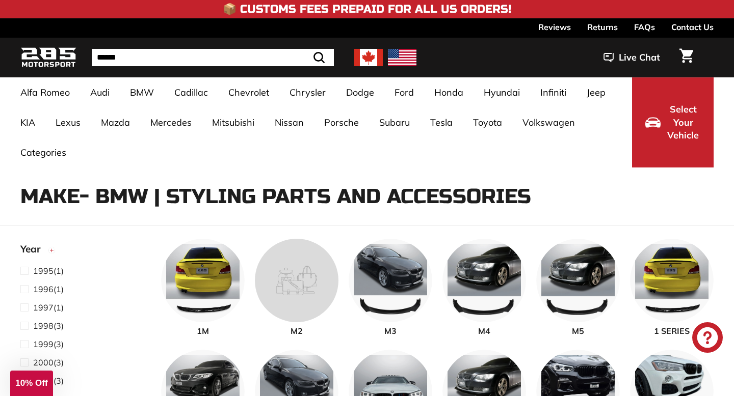
select select "**********"
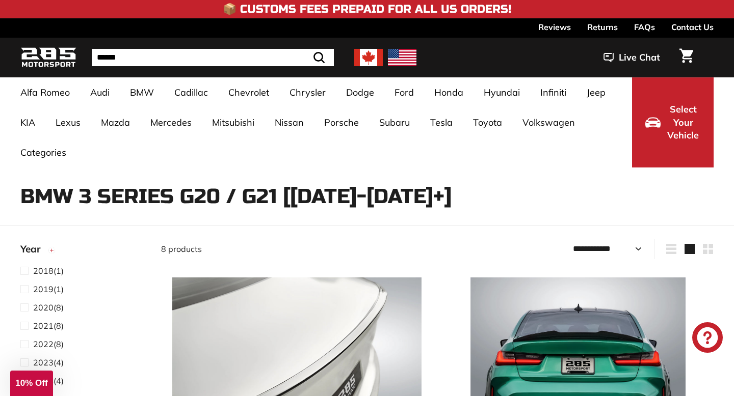
select select "**********"
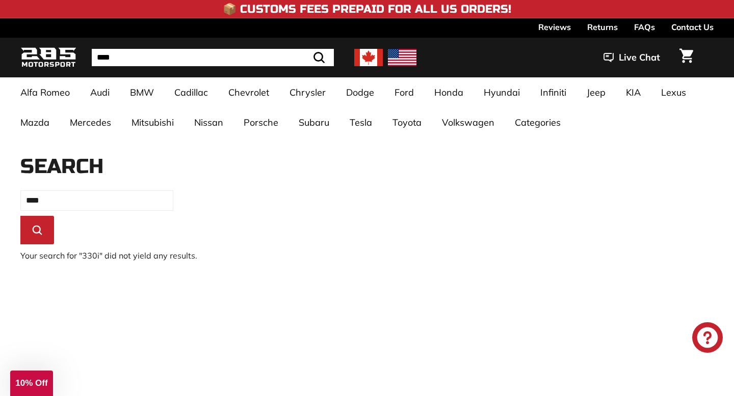
scroll to position [148, 0]
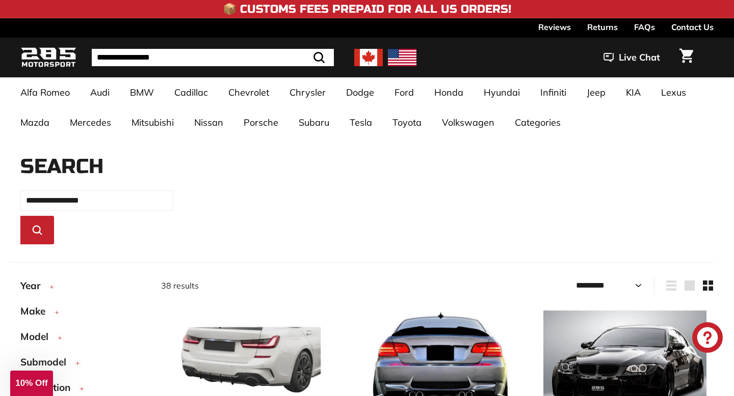
select select "*********"
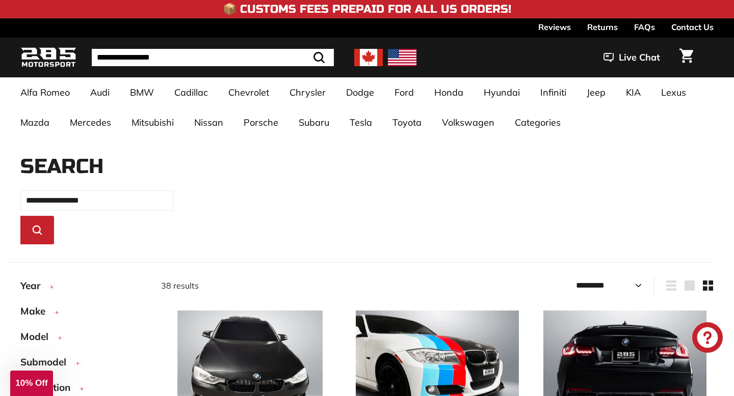
select select "*********"
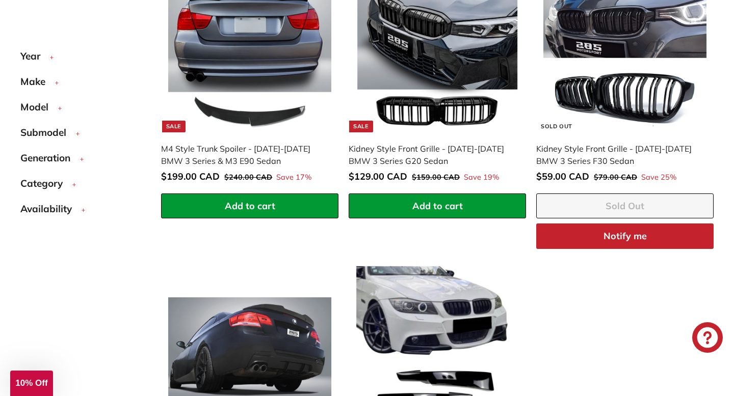
scroll to position [1488, 0]
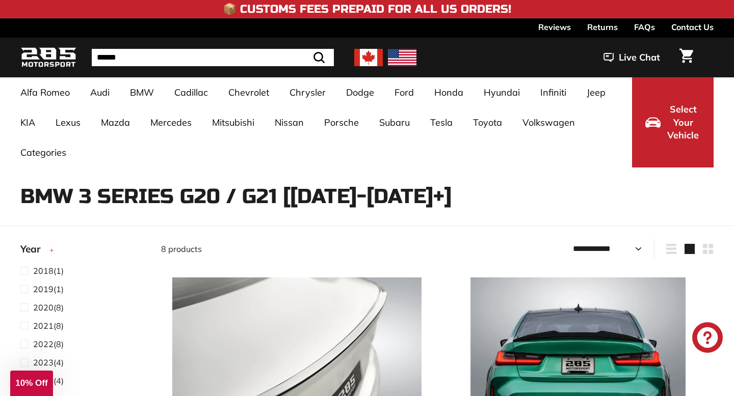
select select "**********"
click at [256, 57] on input "Search" at bounding box center [213, 57] width 242 height 17
paste input "**********"
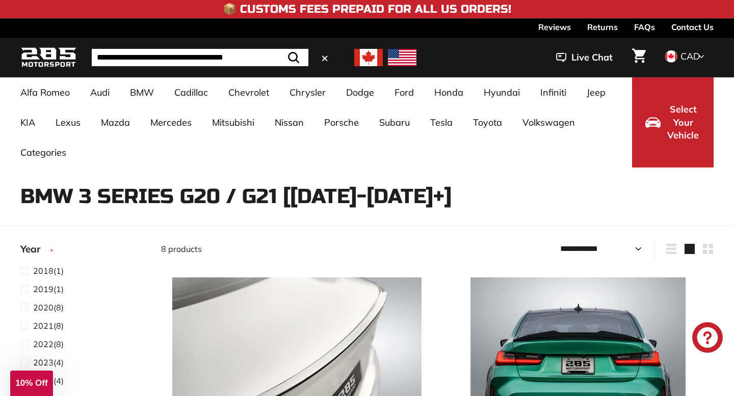
type input "**********"
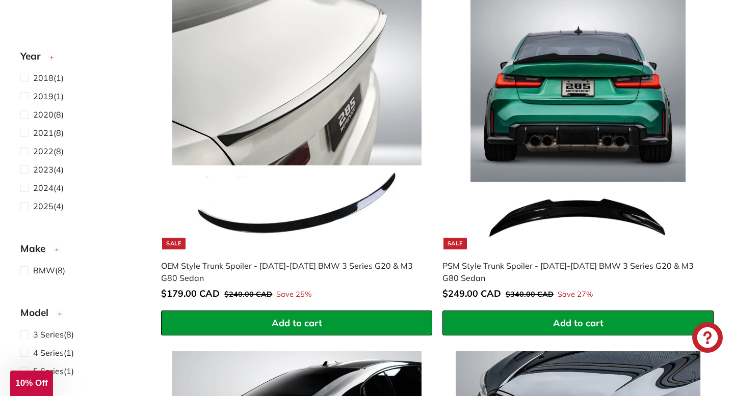
scroll to position [288, 0]
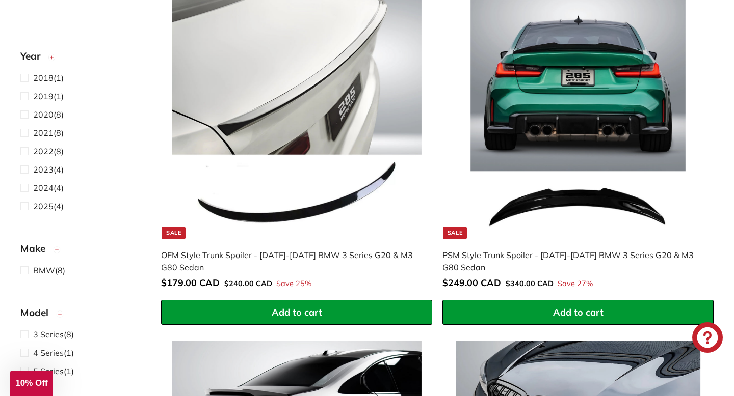
drag, startPoint x: 166, startPoint y: 254, endPoint x: 240, endPoint y: 256, distance: 73.9
click at [240, 256] on div "OEM Style Trunk Spoiler - [DATE]-[DATE] BMW 3 Series G20 & M3 G80 Sedan" at bounding box center [291, 261] width 261 height 24
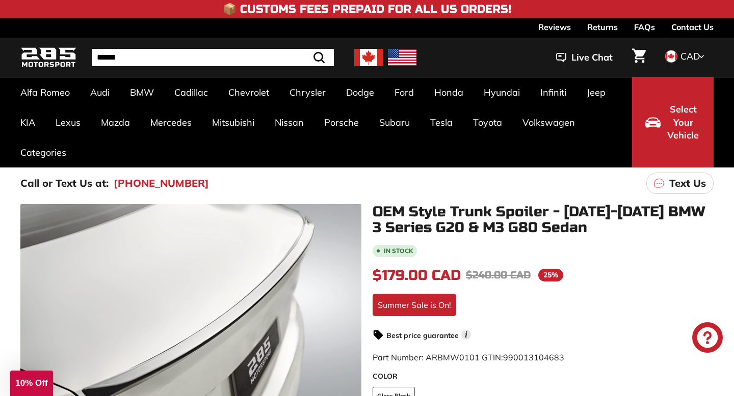
drag, startPoint x: 409, startPoint y: 209, endPoint x: 474, endPoint y: 214, distance: 65.4
click at [474, 214] on h1 "OEM Style Trunk Spoiler - [DATE]-[DATE] BMW 3 Series G20 & M3 G80 Sedan" at bounding box center [542, 220] width 341 height 32
click at [192, 63] on input "Search" at bounding box center [200, 57] width 217 height 17
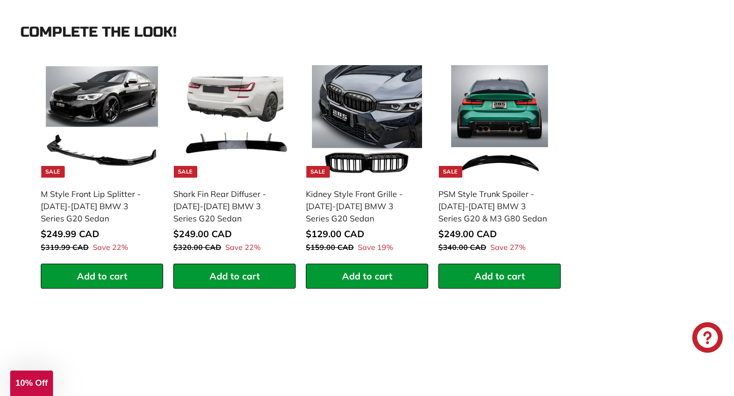
scroll to position [965, 0]
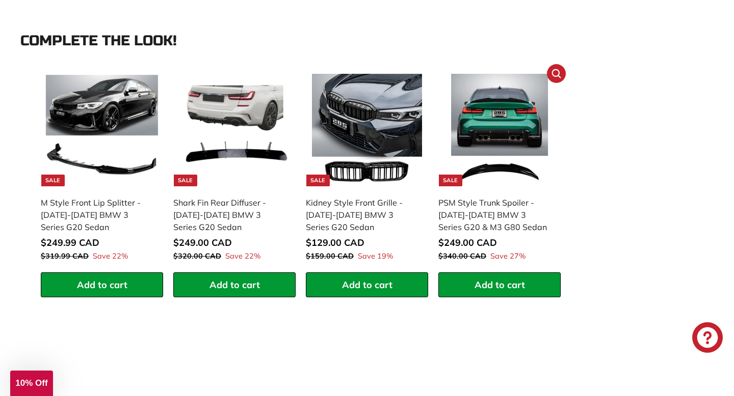
click at [497, 174] on img at bounding box center [499, 130] width 113 height 113
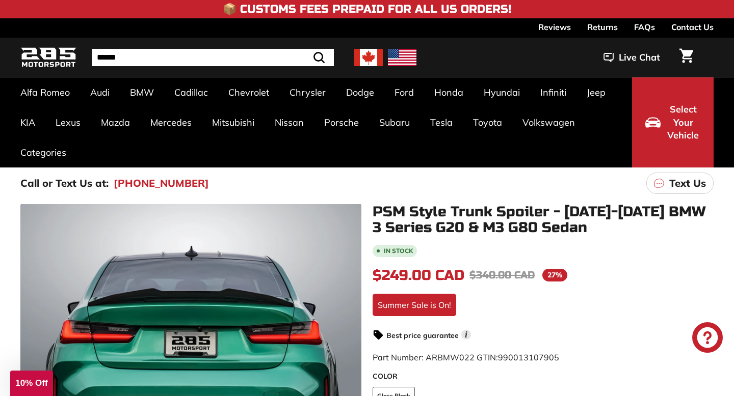
click at [181, 59] on input "Search" at bounding box center [213, 57] width 242 height 17
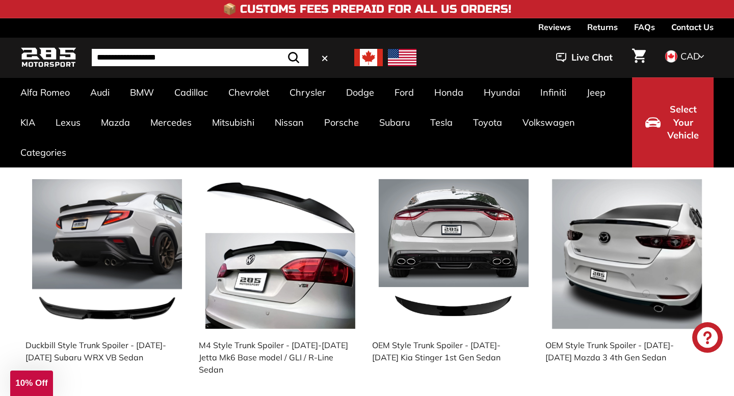
type input "**********"
